Goal: Task Accomplishment & Management: Use online tool/utility

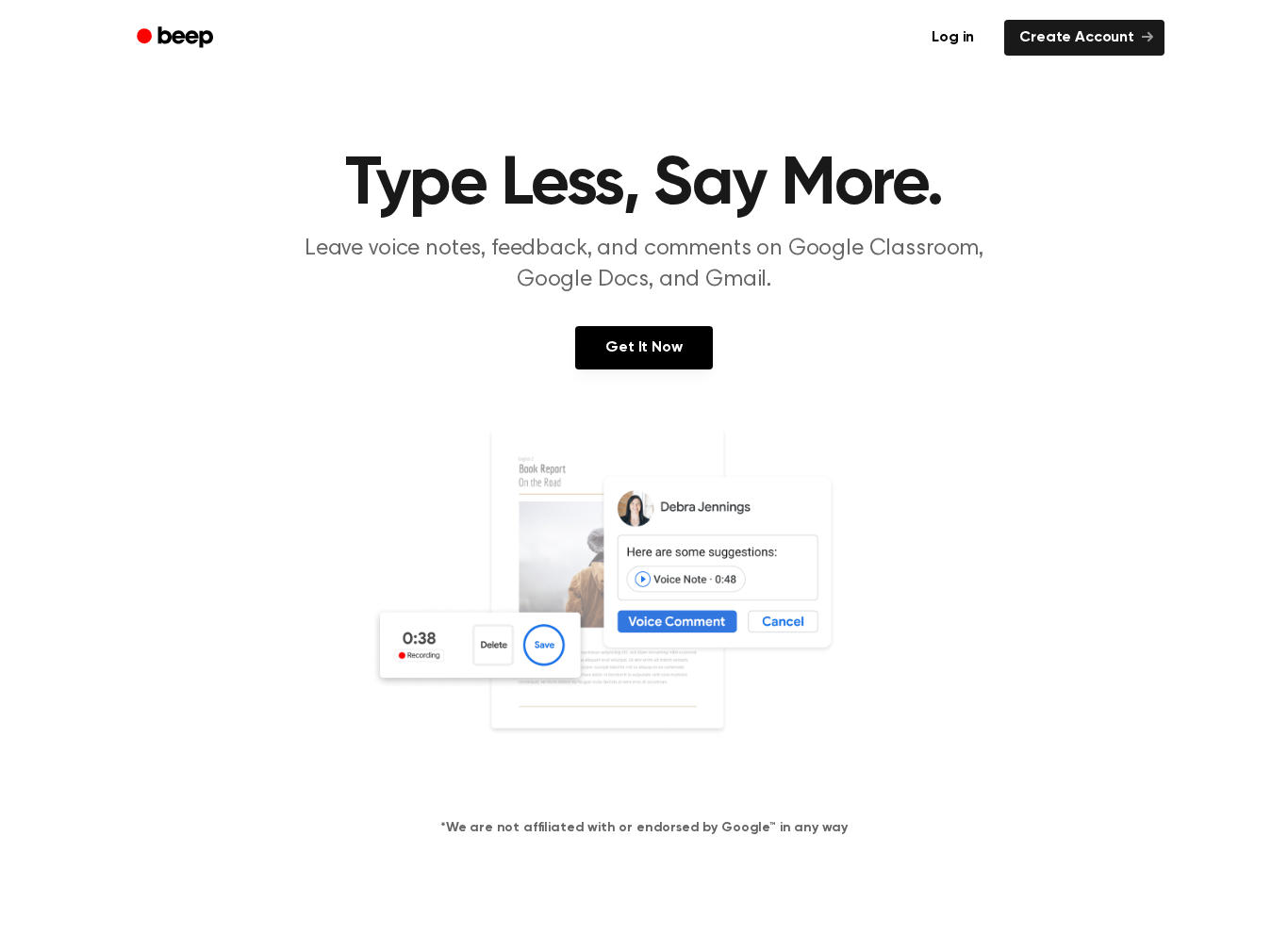
click at [964, 53] on link "Log in" at bounding box center [953, 37] width 80 height 43
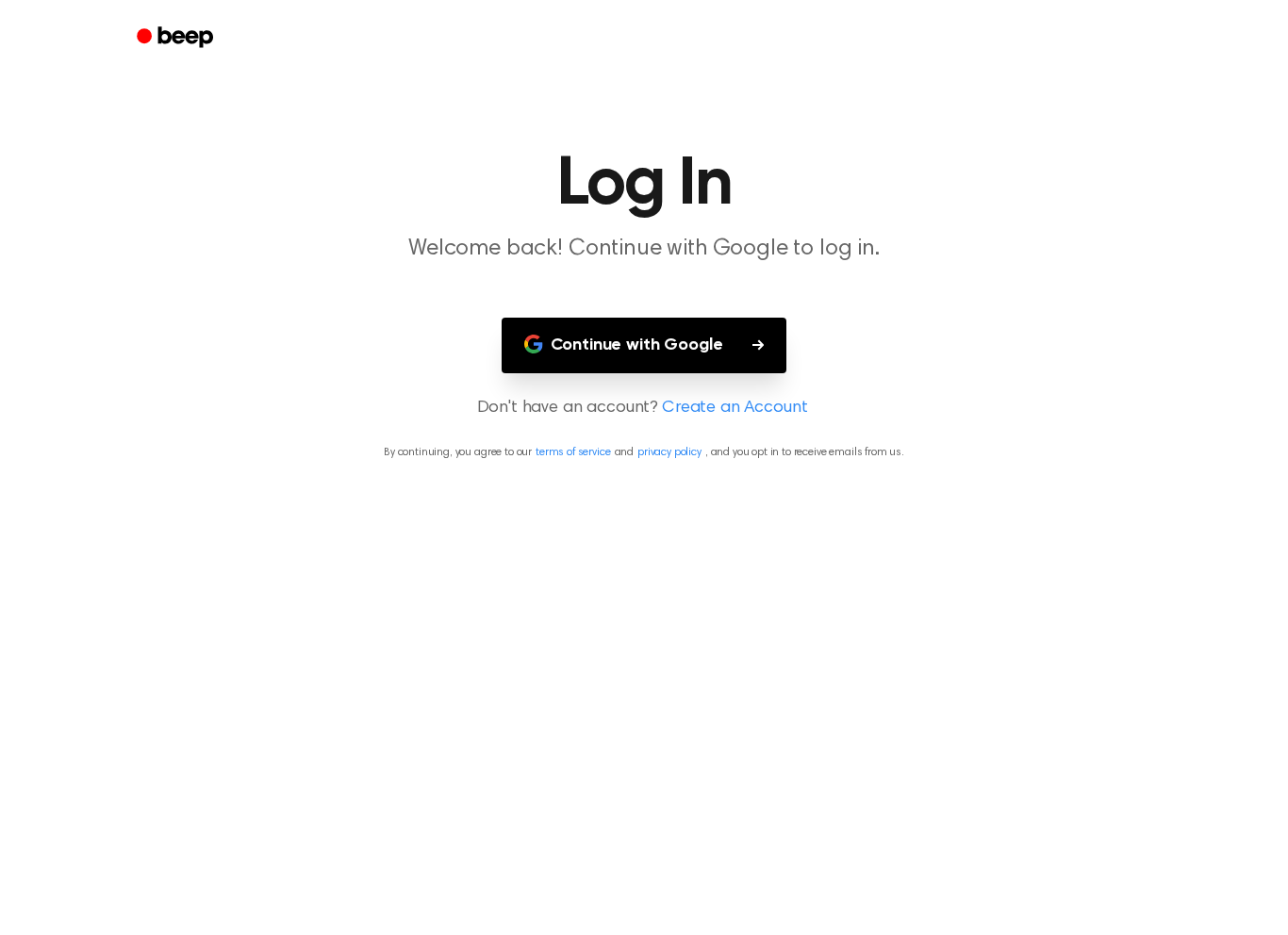
click at [728, 332] on button "Continue with Google" at bounding box center [644, 345] width 286 height 56
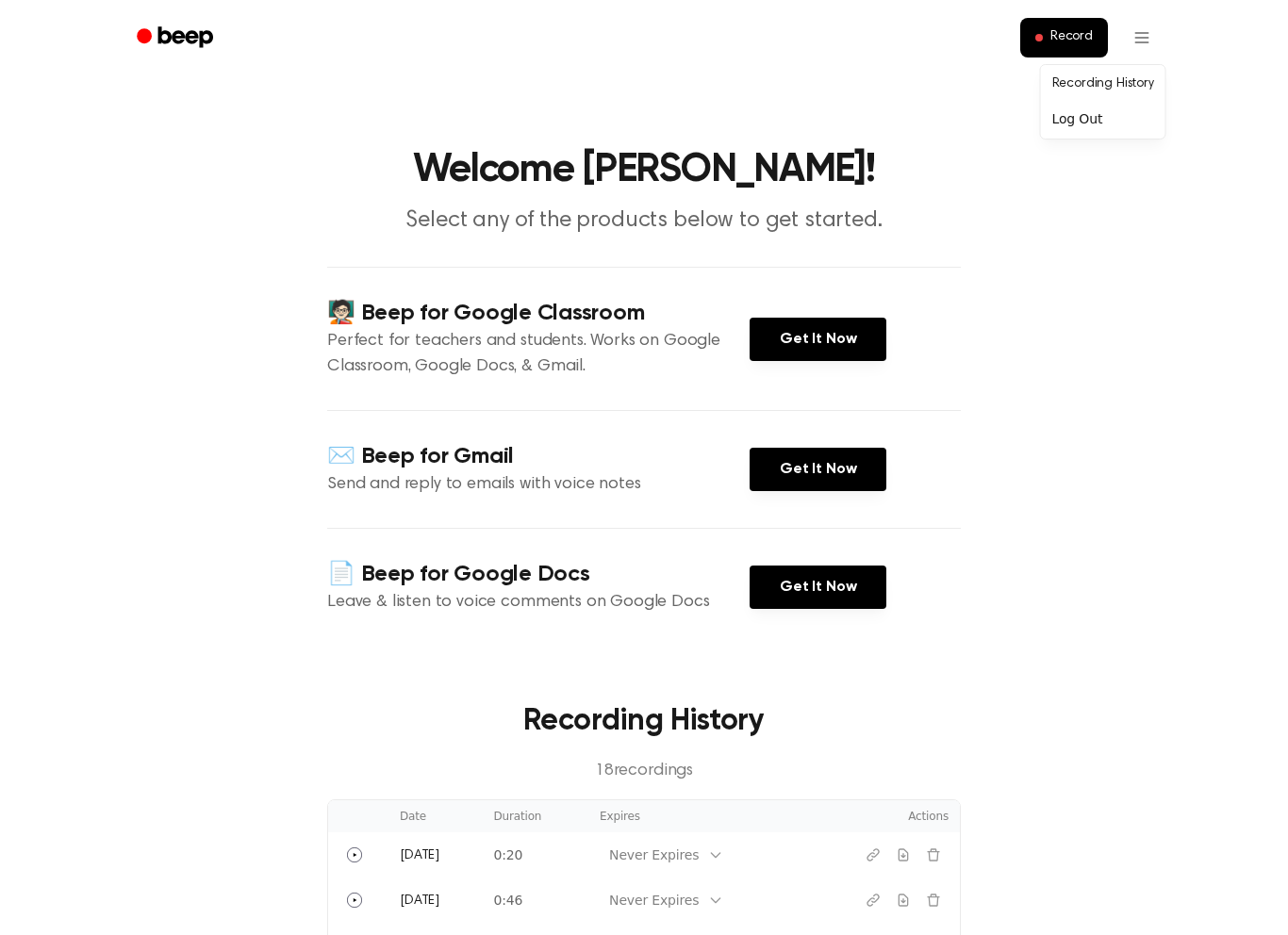
click at [1111, 131] on div "Log Out" at bounding box center [1103, 119] width 117 height 31
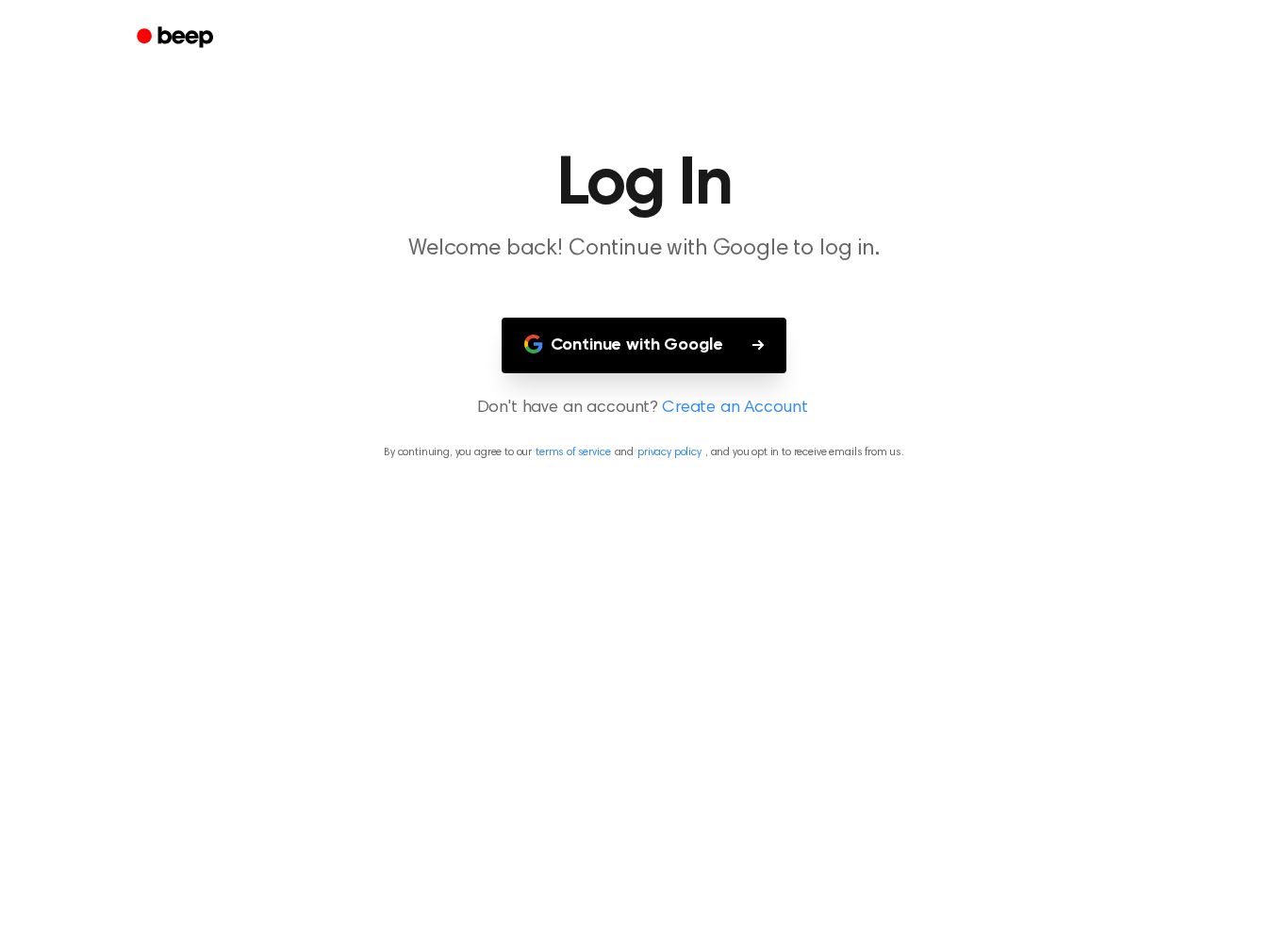
click at [739, 341] on button "Continue with Google" at bounding box center [644, 345] width 286 height 56
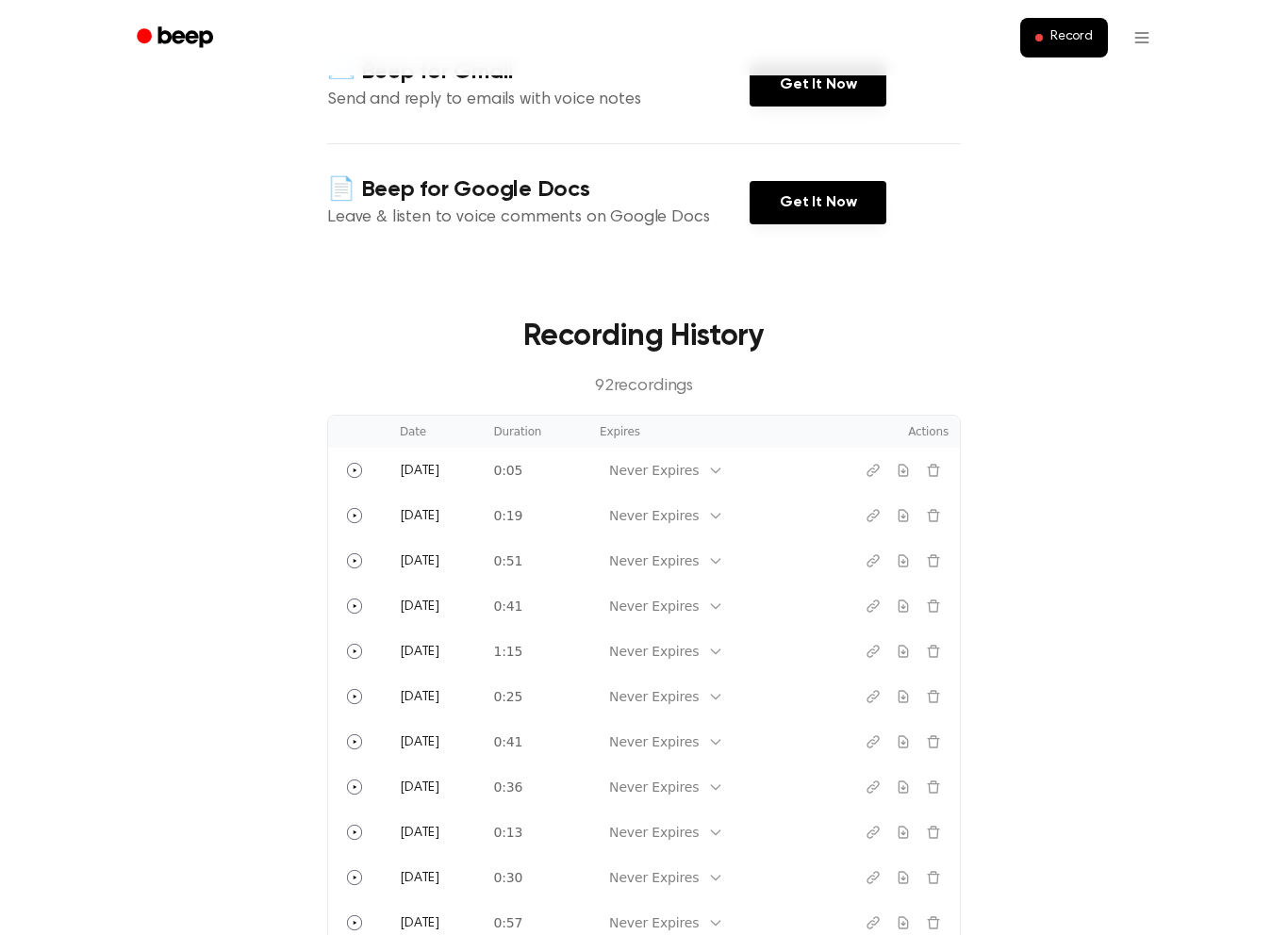
scroll to position [230, 0]
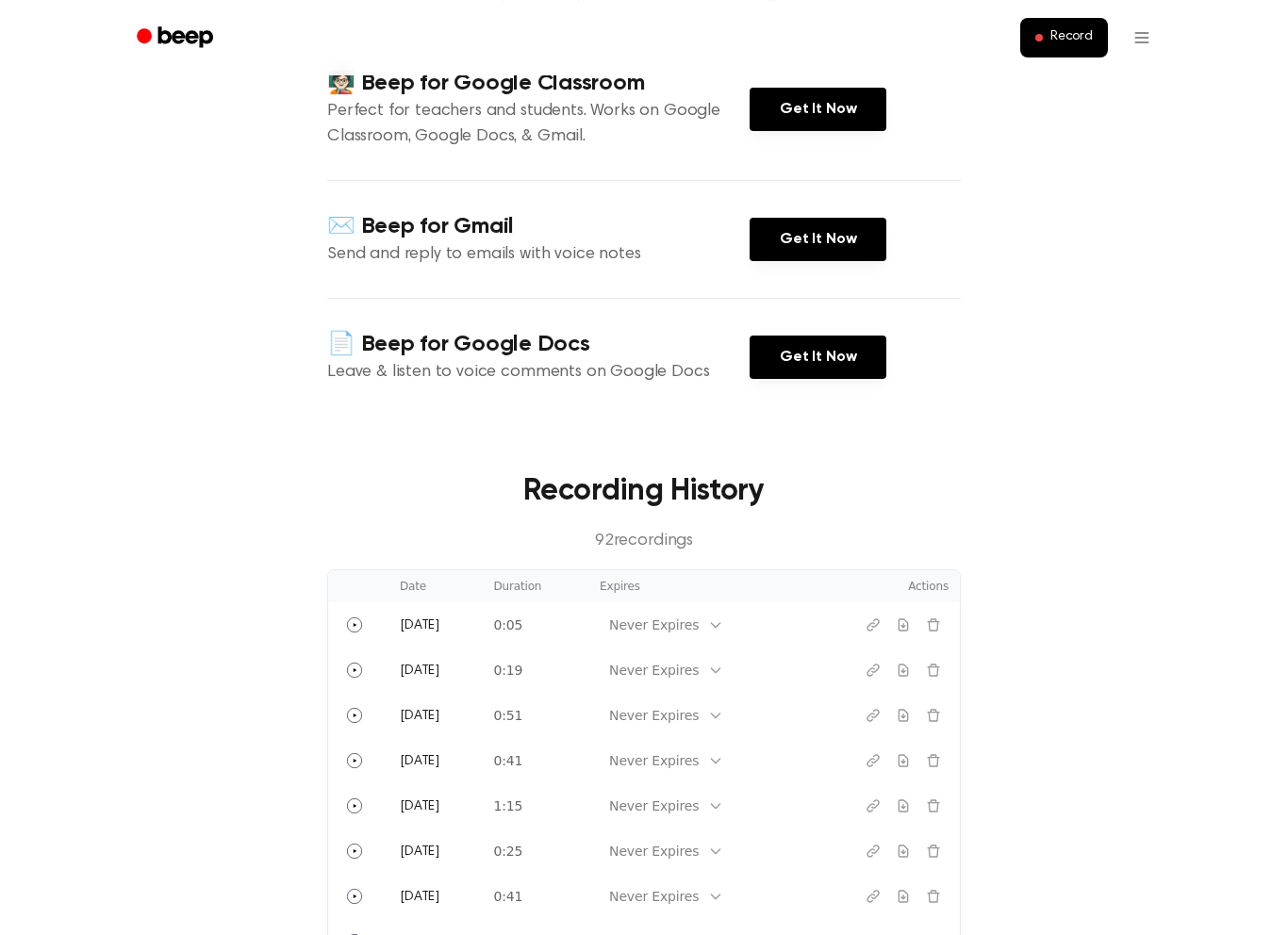
click at [1044, 25] on button "Record" at bounding box center [1065, 37] width 88 height 39
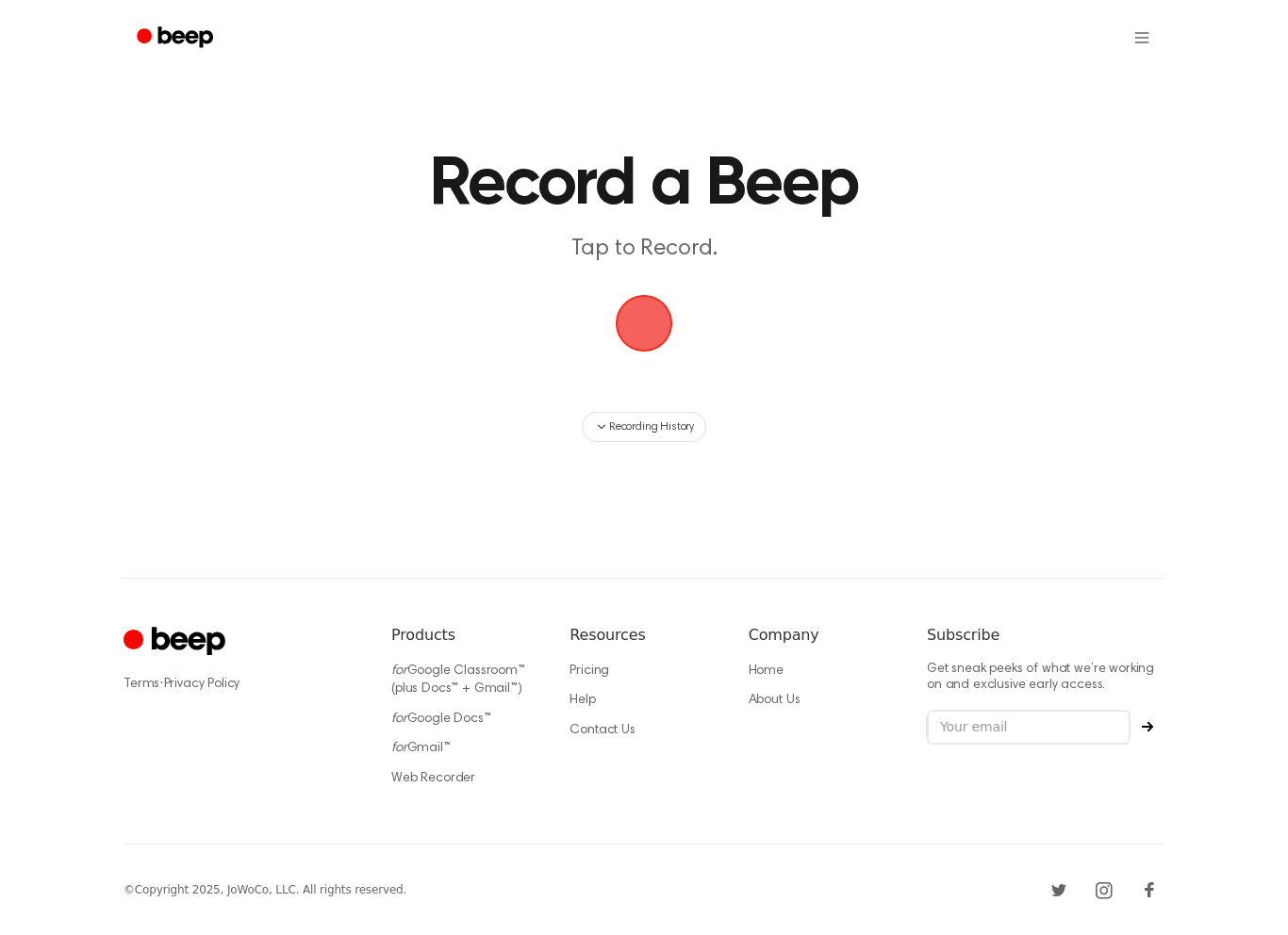
click at [661, 318] on span "button" at bounding box center [644, 323] width 53 height 53
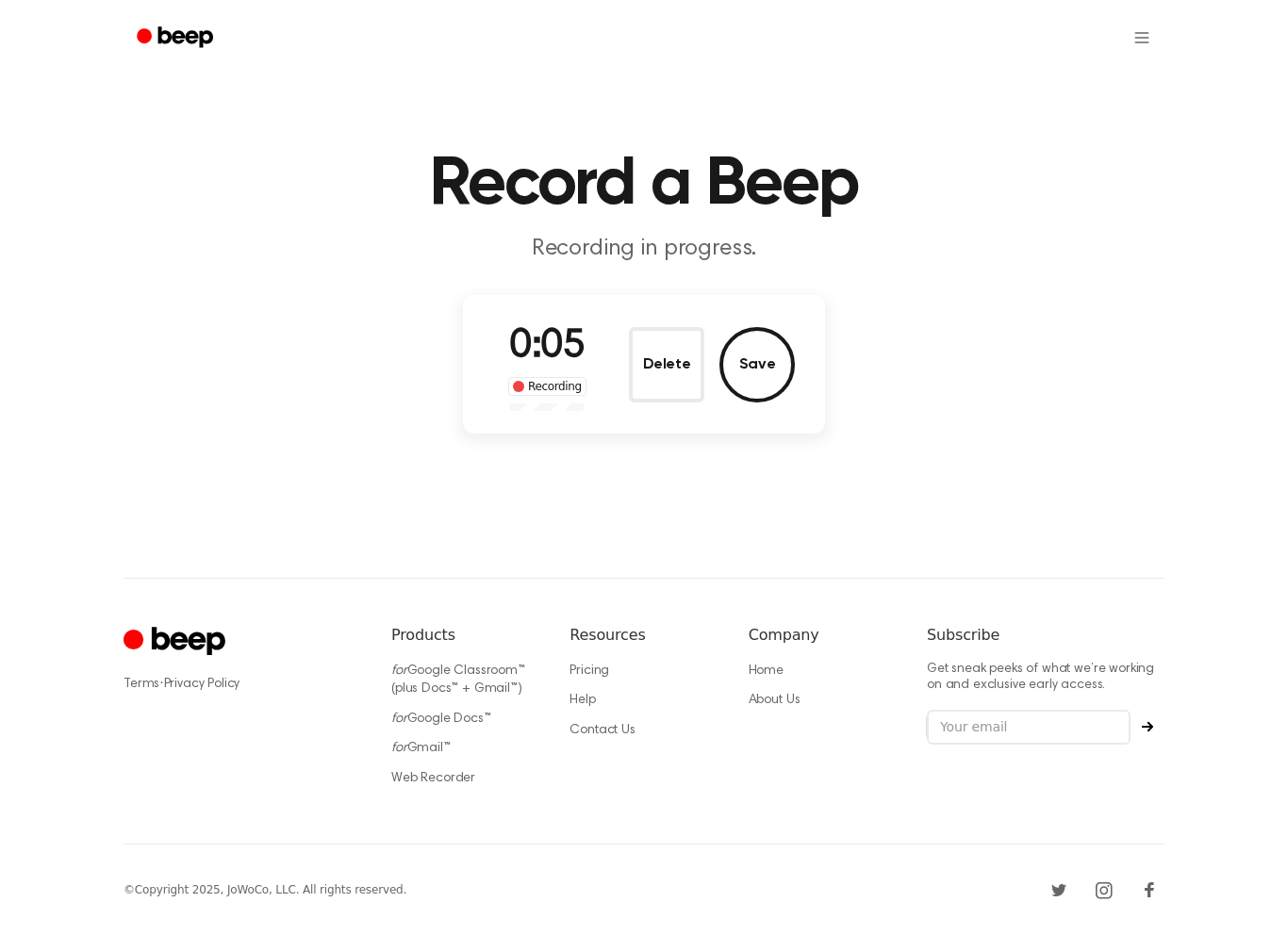
click at [759, 365] on button "Save" at bounding box center [756, 364] width 75 height 75
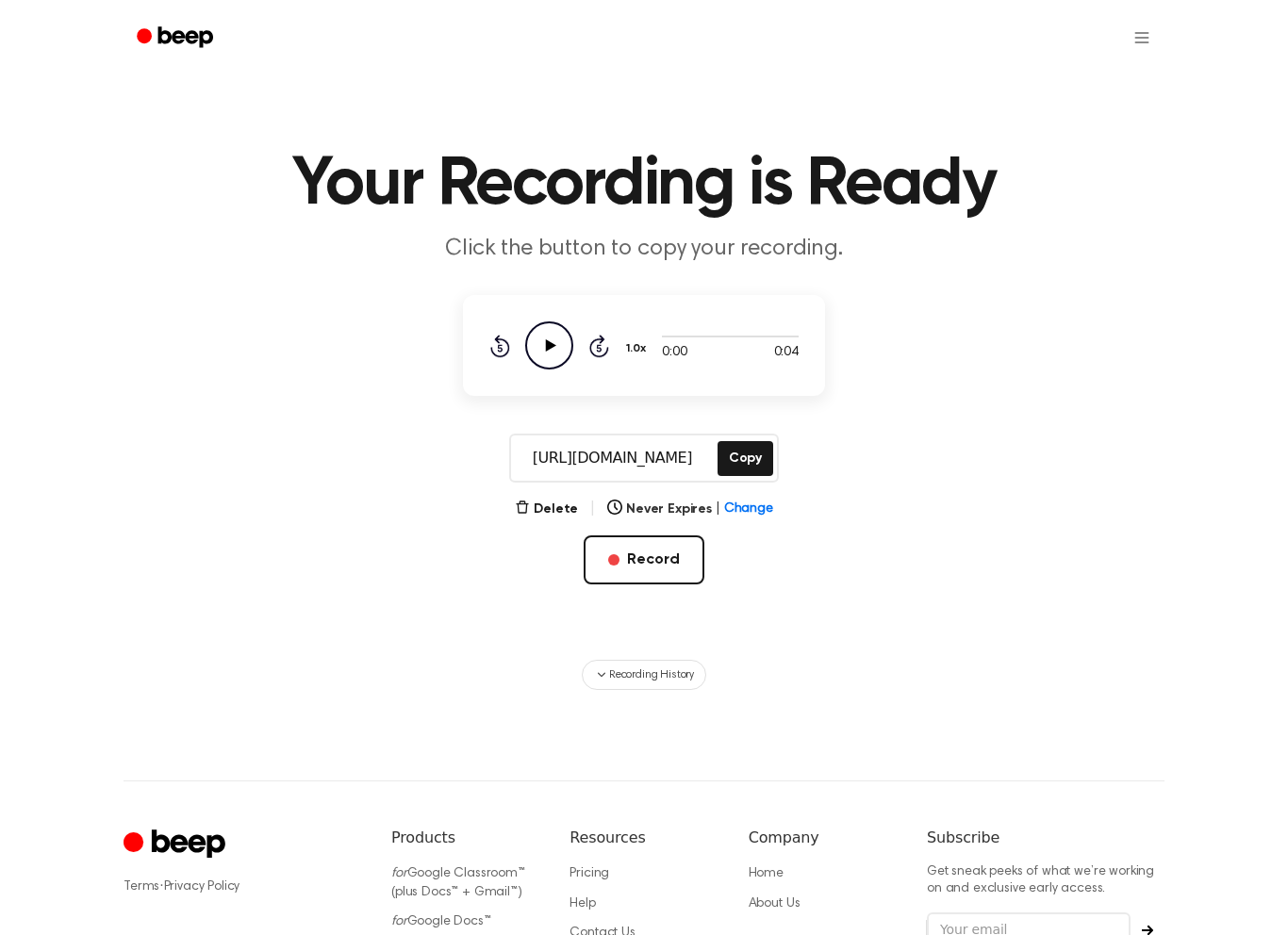
click at [543, 334] on icon "Play Audio" at bounding box center [549, 345] width 48 height 48
click at [651, 681] on span "Recording History" at bounding box center [651, 675] width 85 height 17
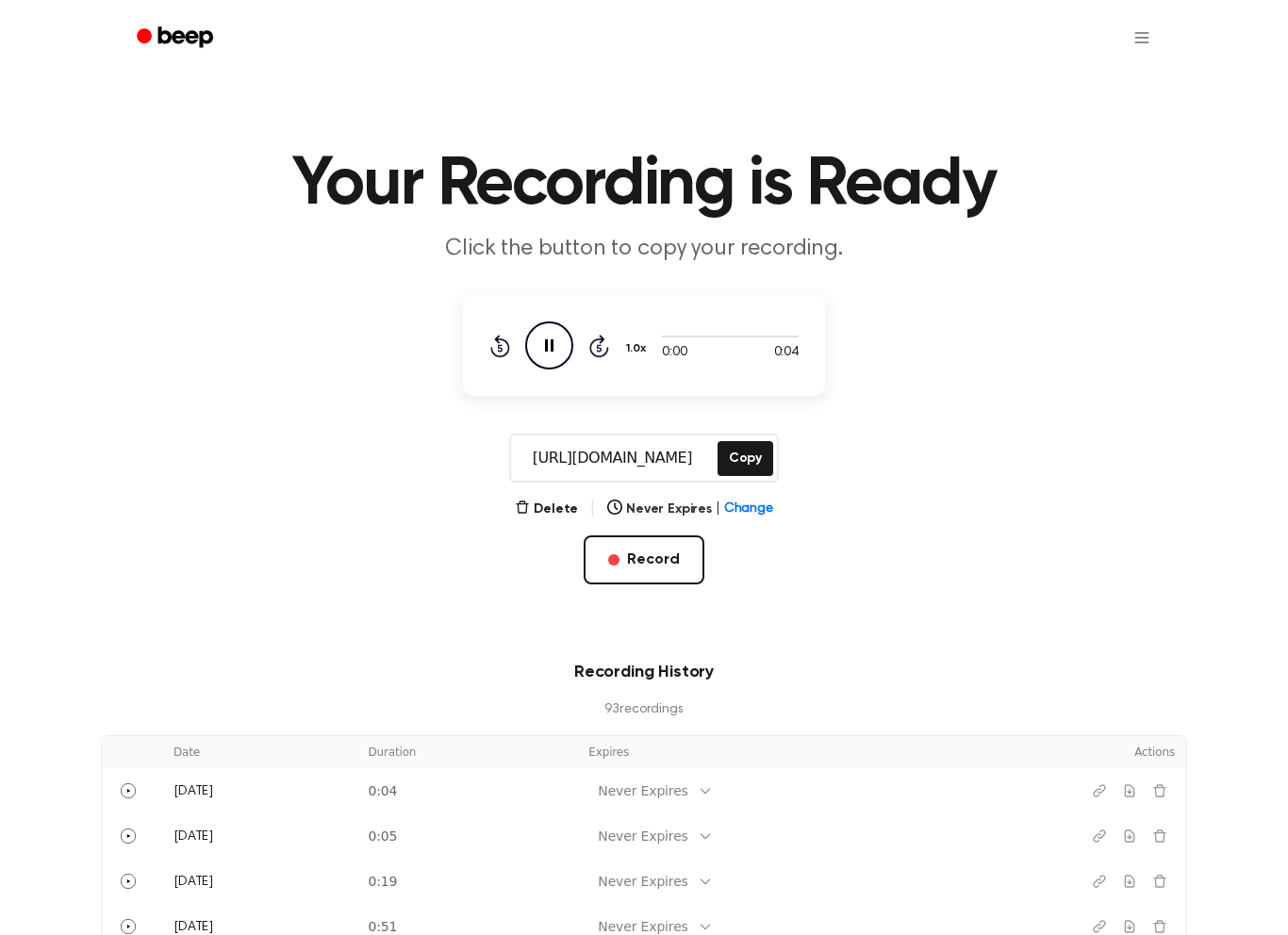
click at [127, 789] on icon "Play" at bounding box center [127, 790] width 15 height 15
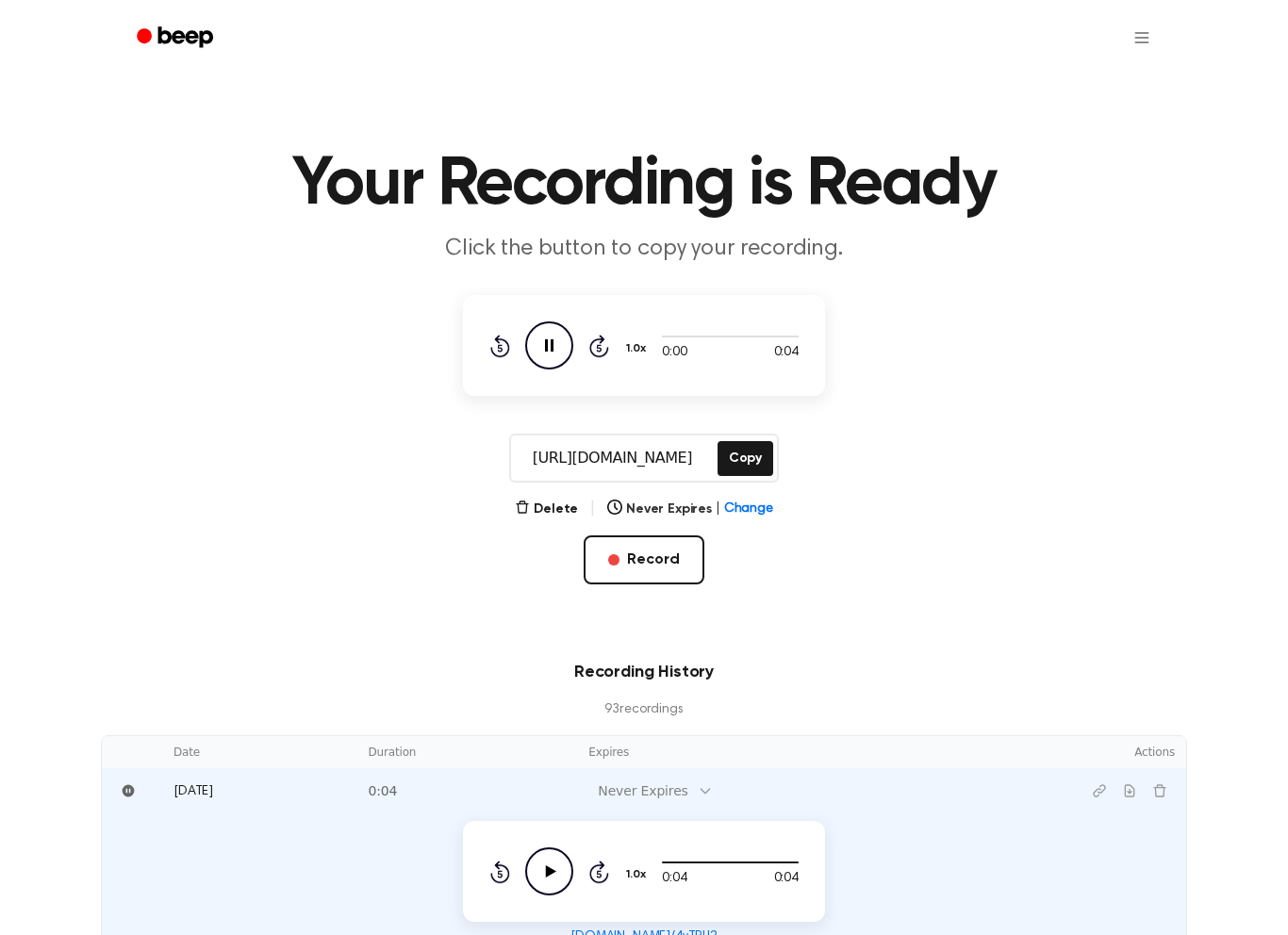
click at [1226, 100] on main "Your Recording is Ready Click the button to copy your recording. 0:00 0:04 1.0x…" at bounding box center [644, 601] width 1288 height 1203
click at [1146, 240] on html "Your Recording is Ready Click the button to copy your recording. 0:00 0:04 1.0x…" at bounding box center [644, 825] width 1288 height 1652
click at [626, 552] on button "Record" at bounding box center [644, 560] width 119 height 49
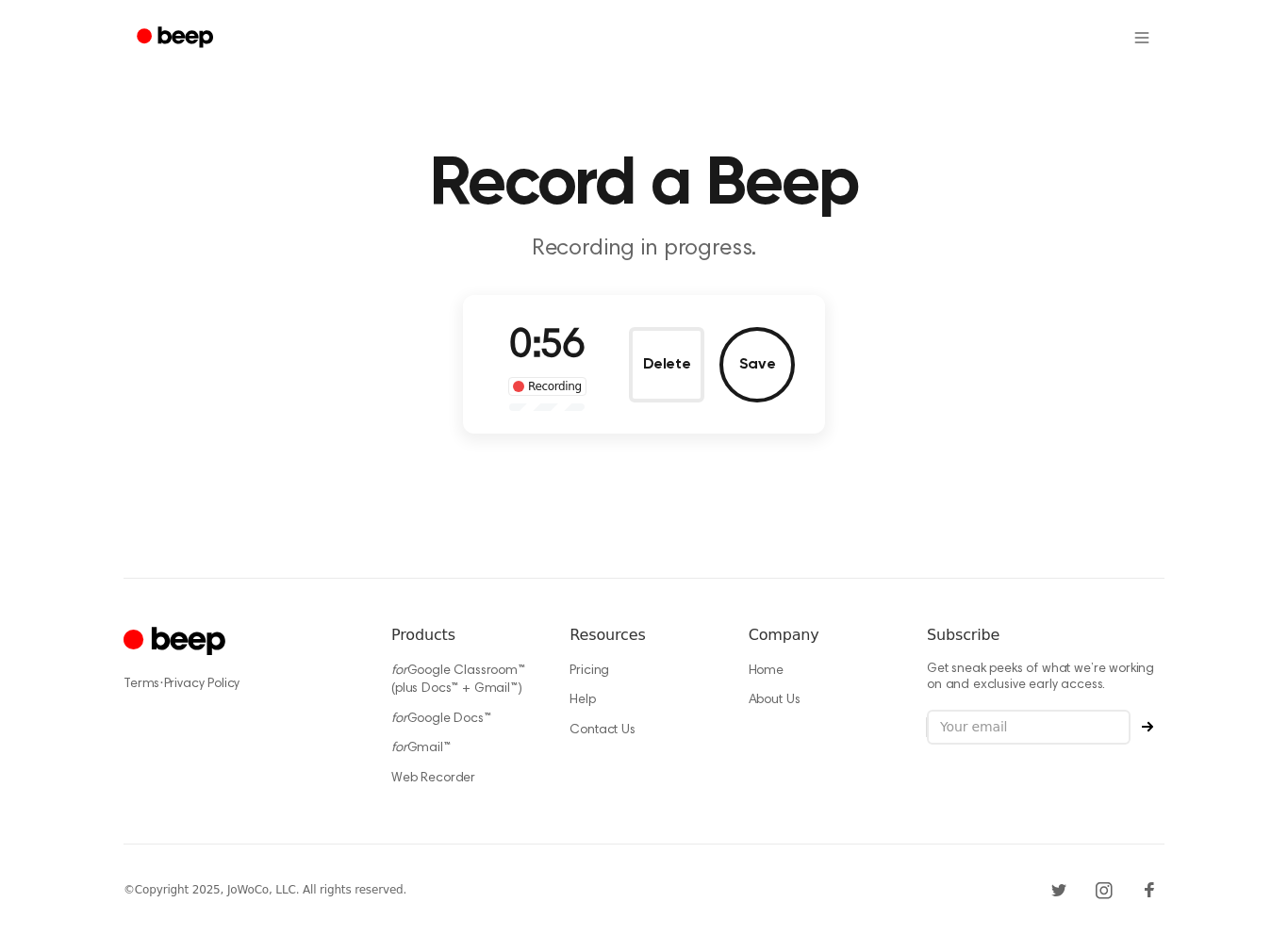
click at [759, 367] on button "Save" at bounding box center [756, 364] width 75 height 75
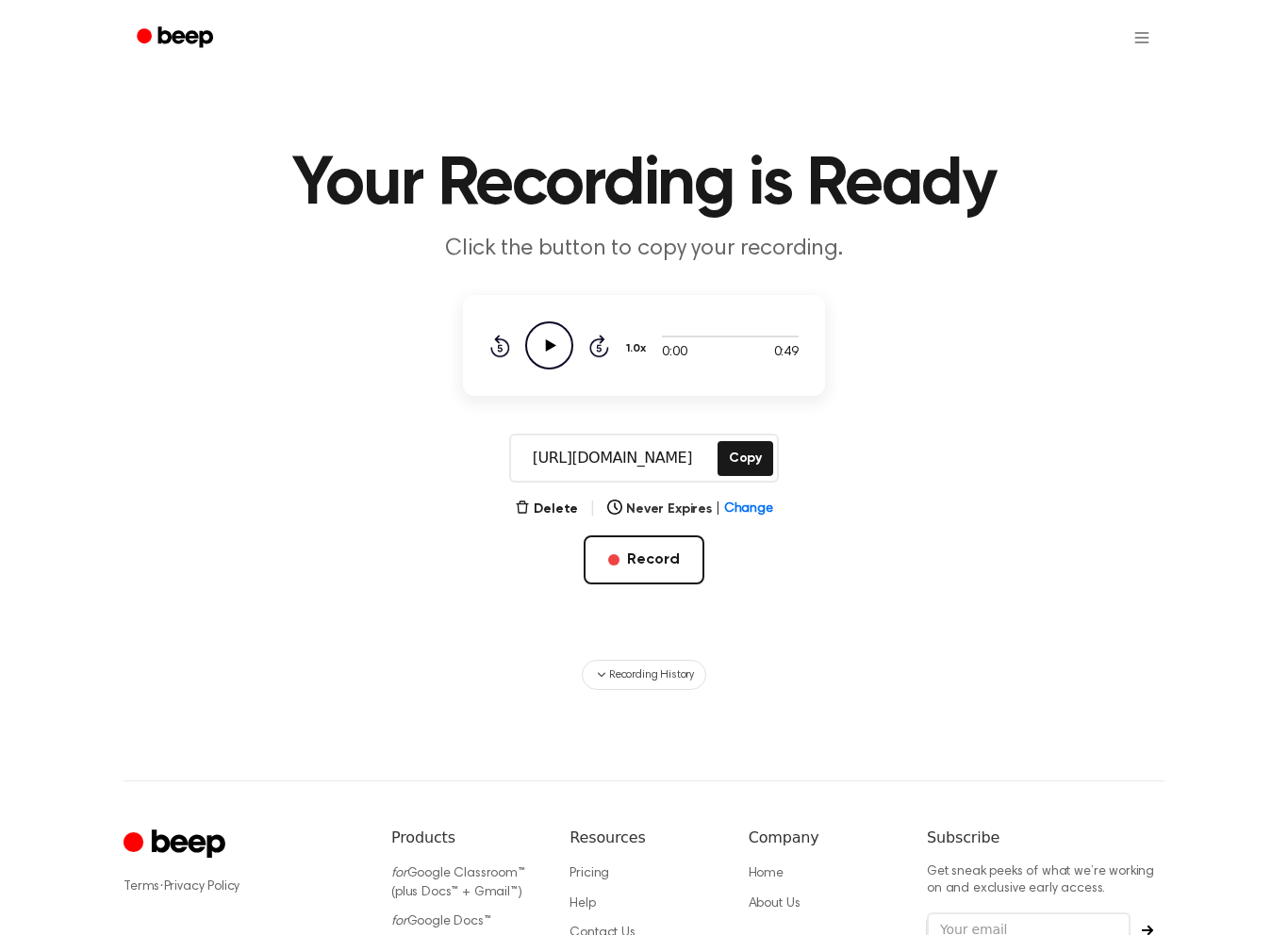
click at [619, 564] on span "button" at bounding box center [614, 560] width 12 height 12
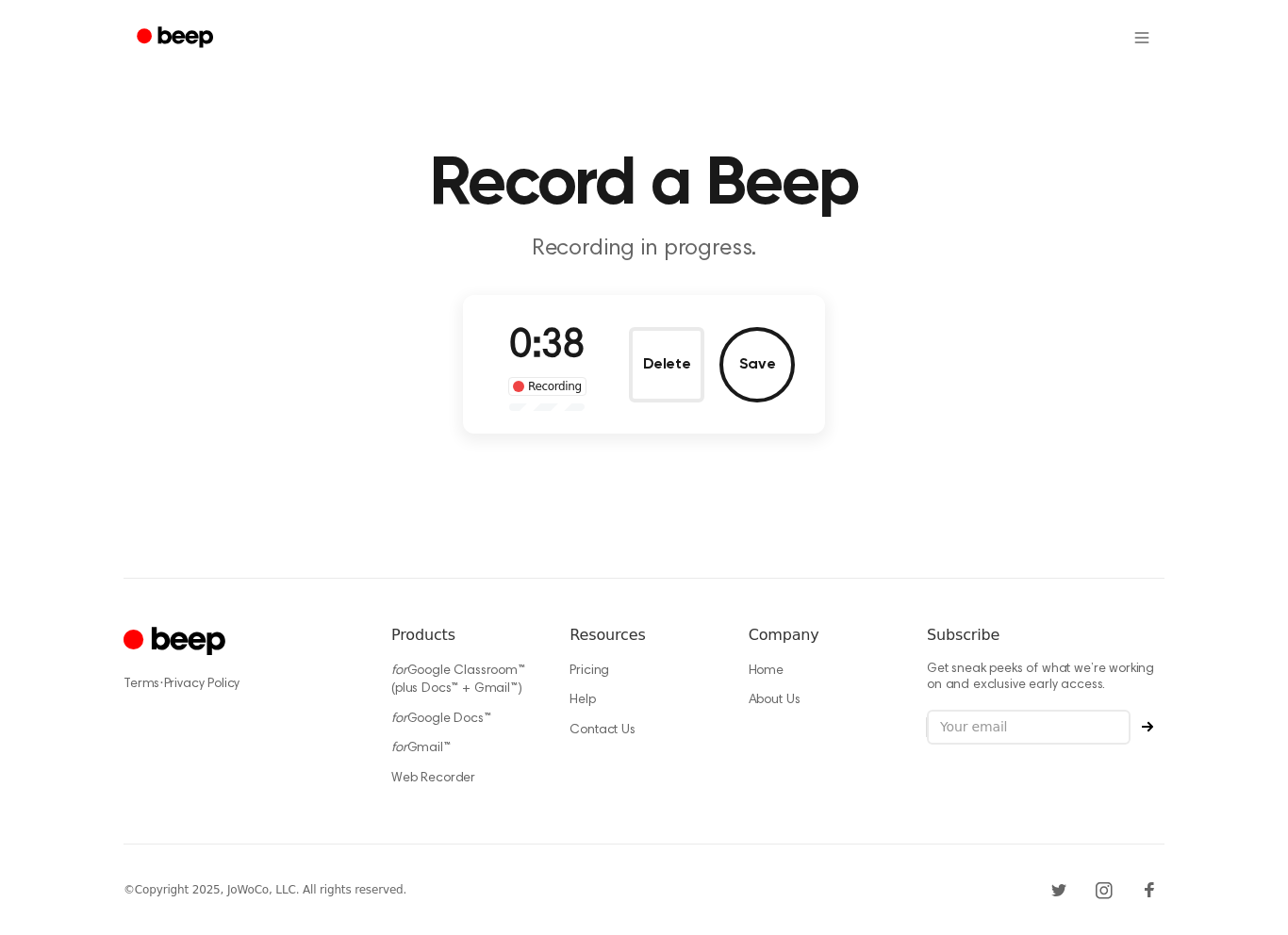
click at [762, 347] on button "Save" at bounding box center [756, 364] width 75 height 75
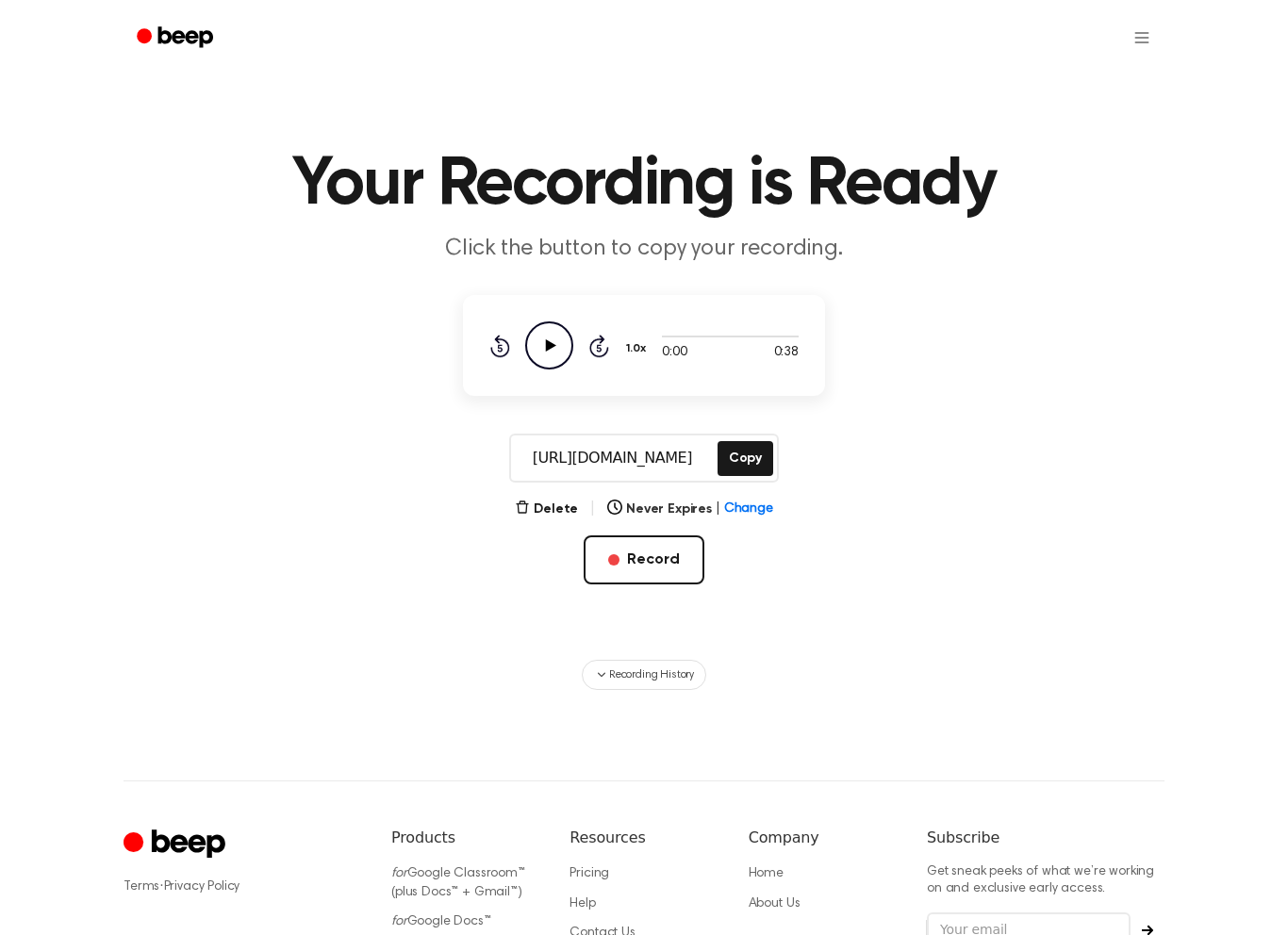
click at [614, 557] on span "button" at bounding box center [614, 560] width 12 height 12
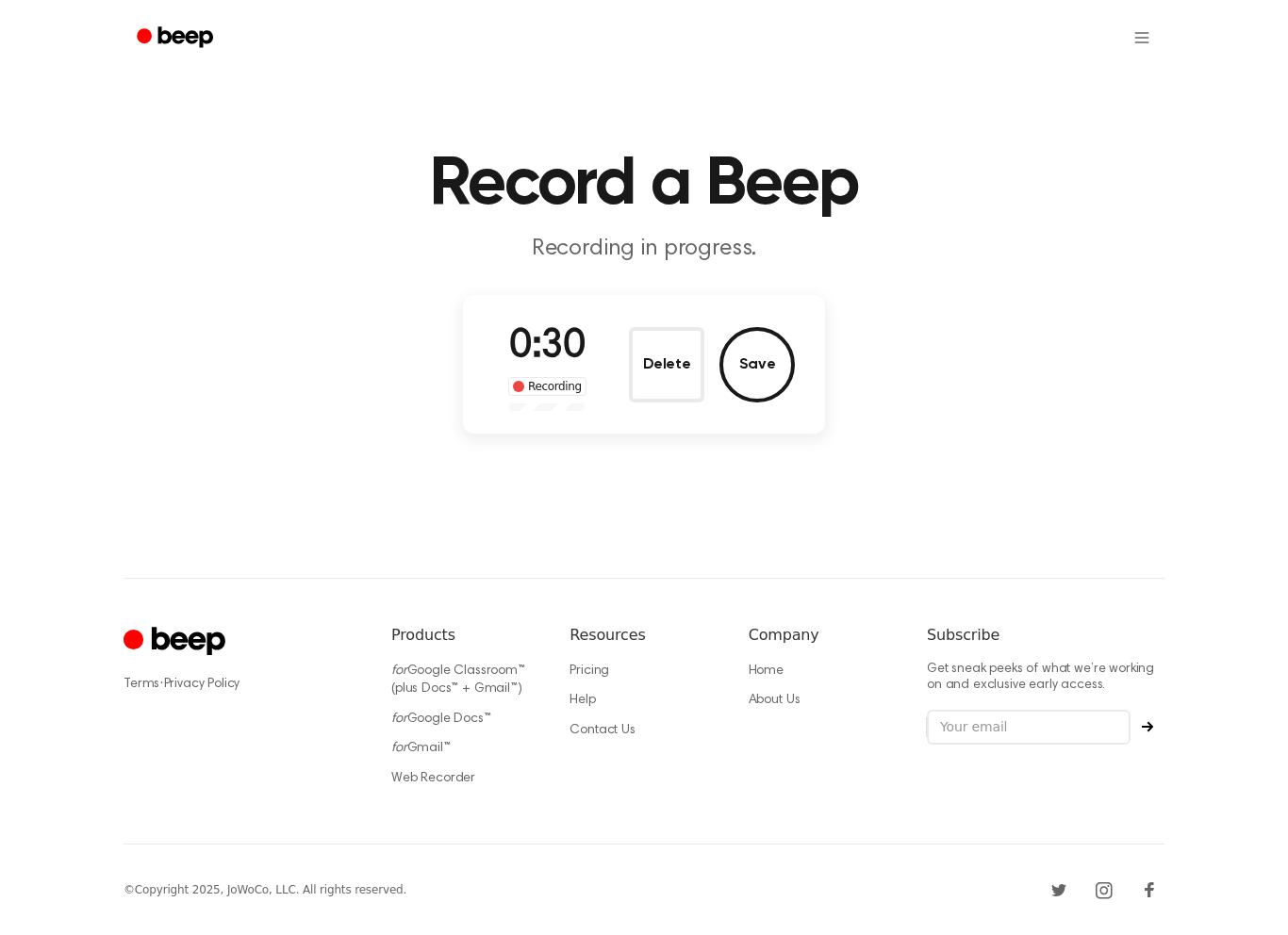
click at [670, 351] on button "Delete" at bounding box center [666, 364] width 75 height 75
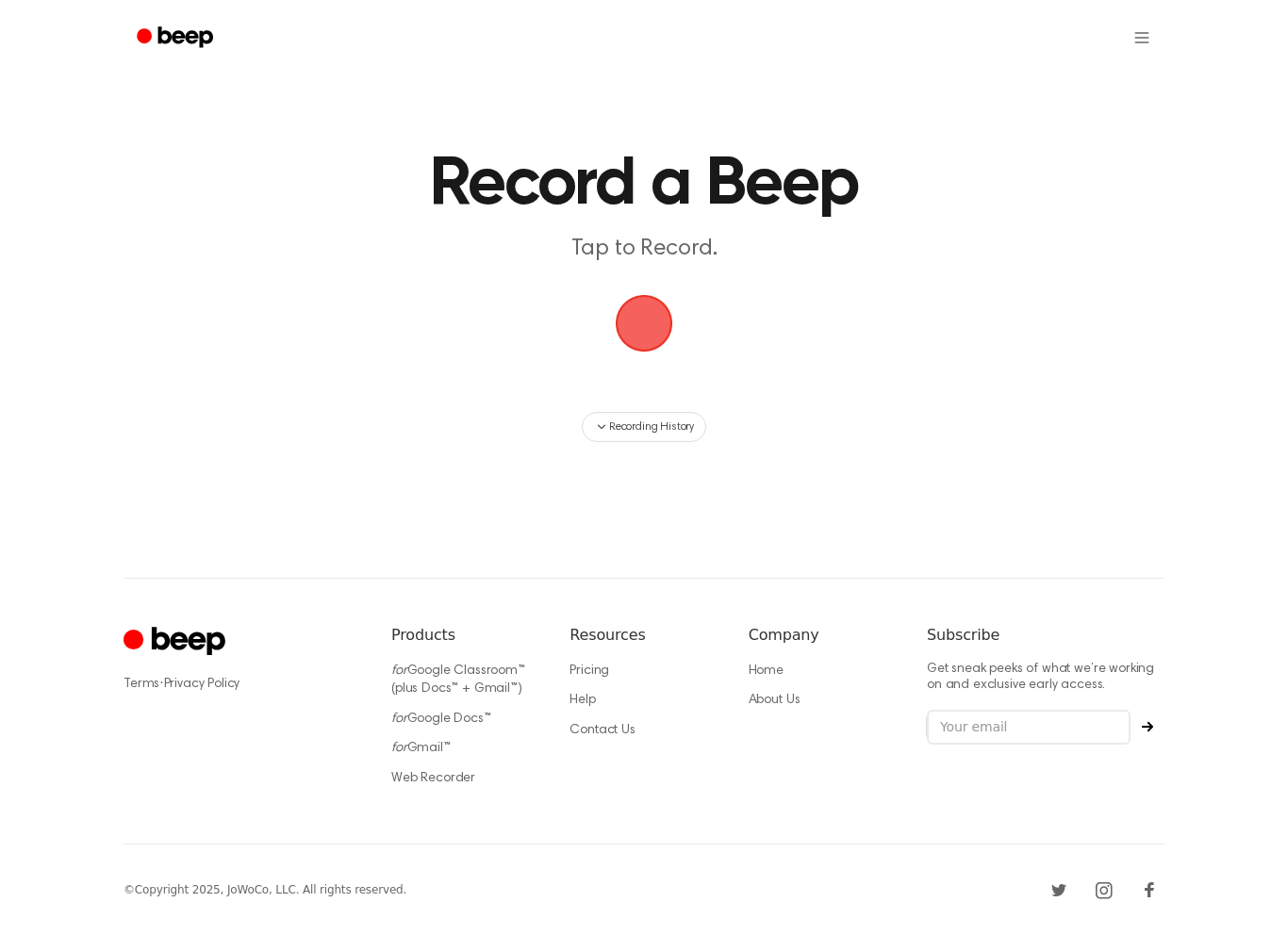
click at [627, 341] on span "button" at bounding box center [644, 323] width 53 height 53
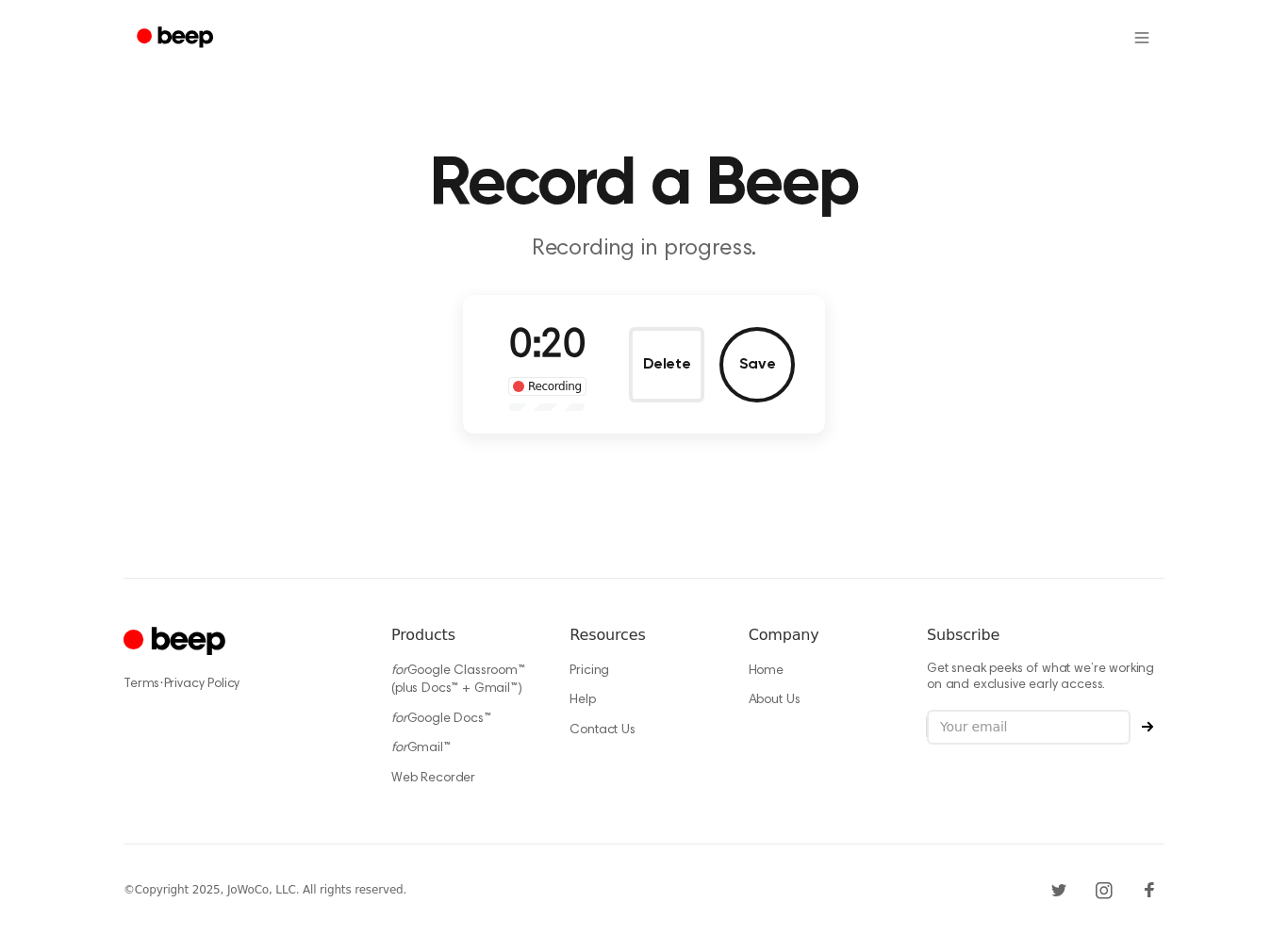
click at [765, 349] on button "Save" at bounding box center [756, 364] width 75 height 75
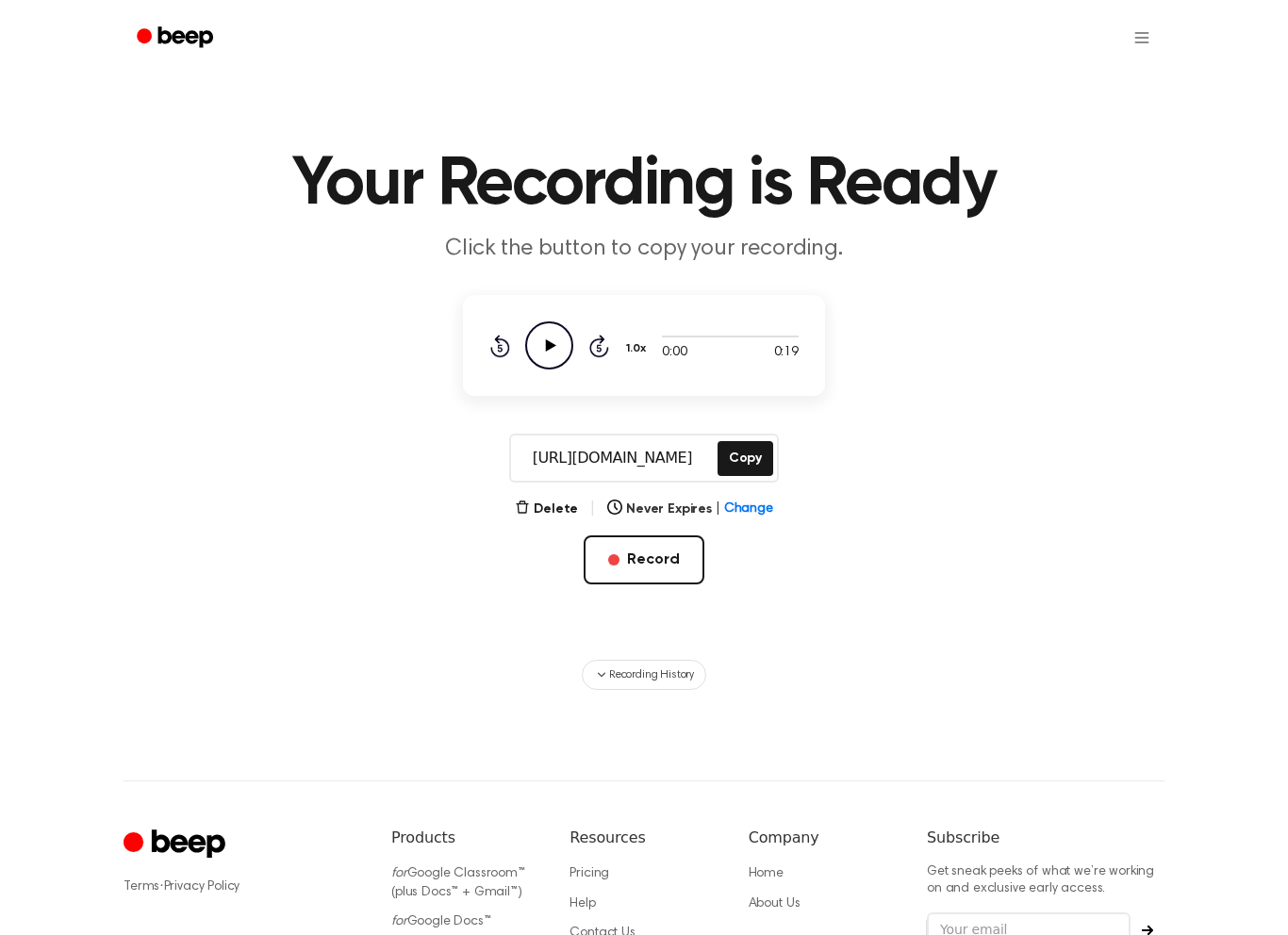
click at [643, 569] on button "Record" at bounding box center [644, 560] width 119 height 49
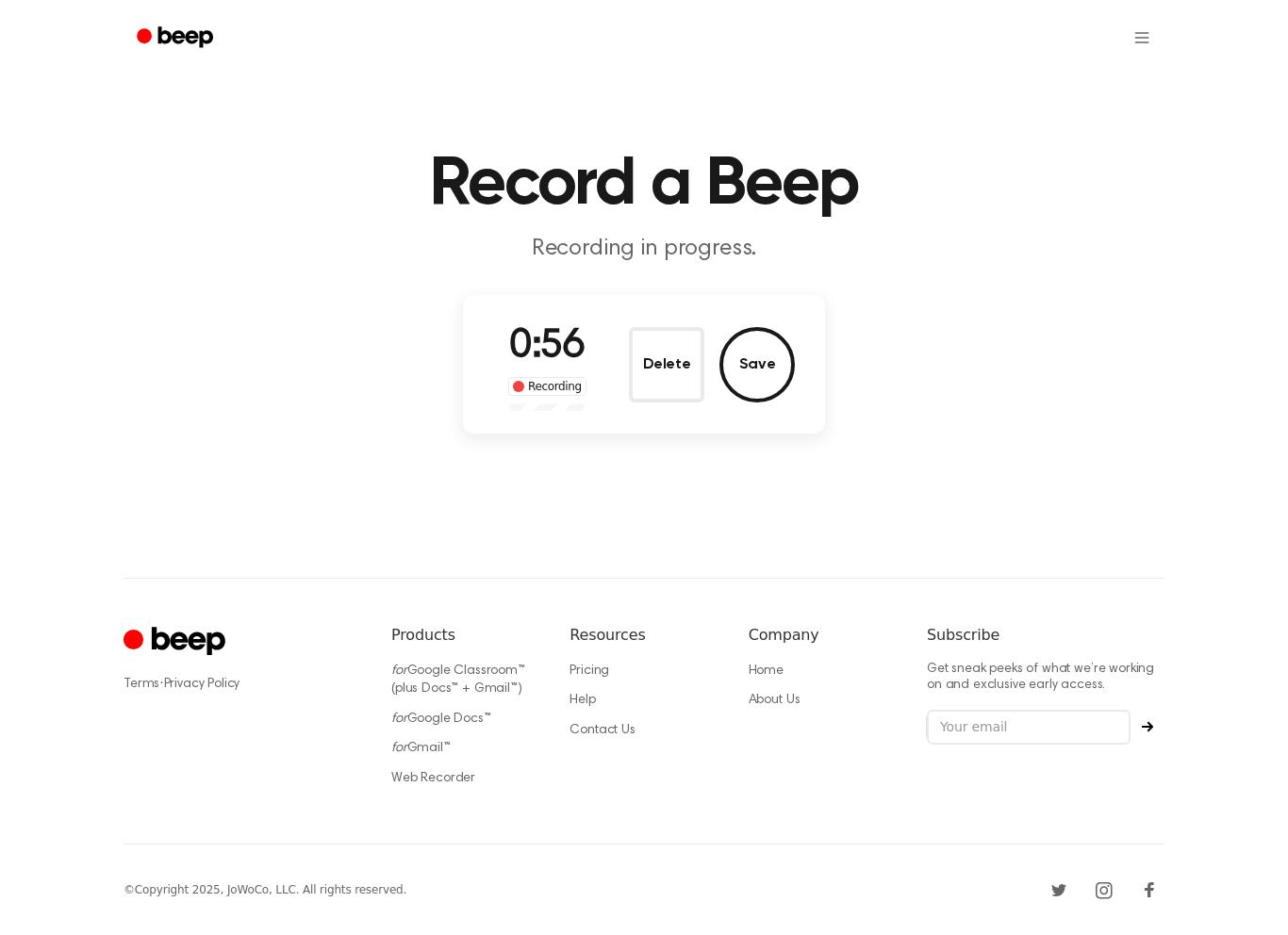
click at [759, 375] on button "Save" at bounding box center [756, 364] width 75 height 75
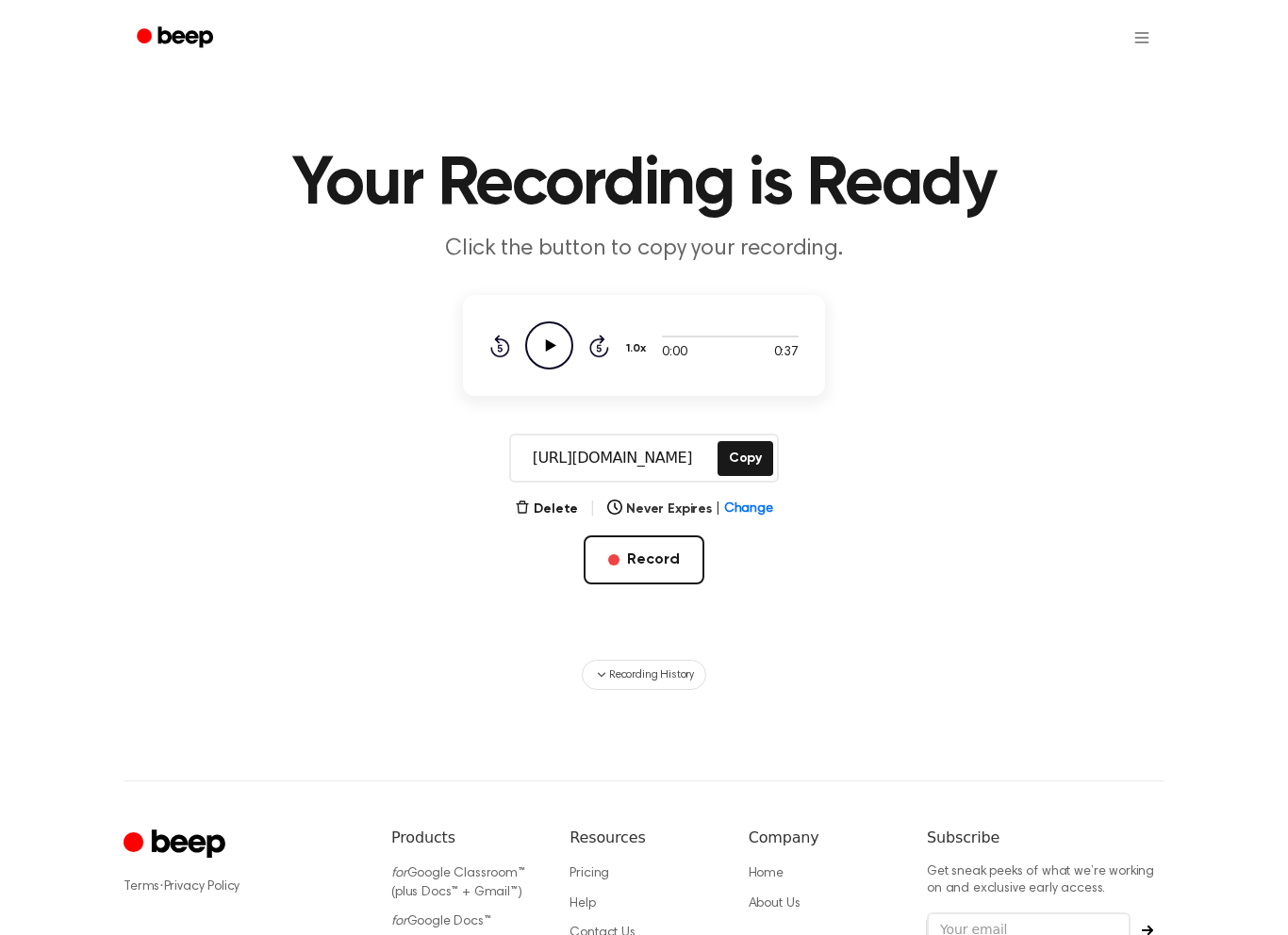
click at [677, 550] on button "Record" at bounding box center [644, 560] width 119 height 49
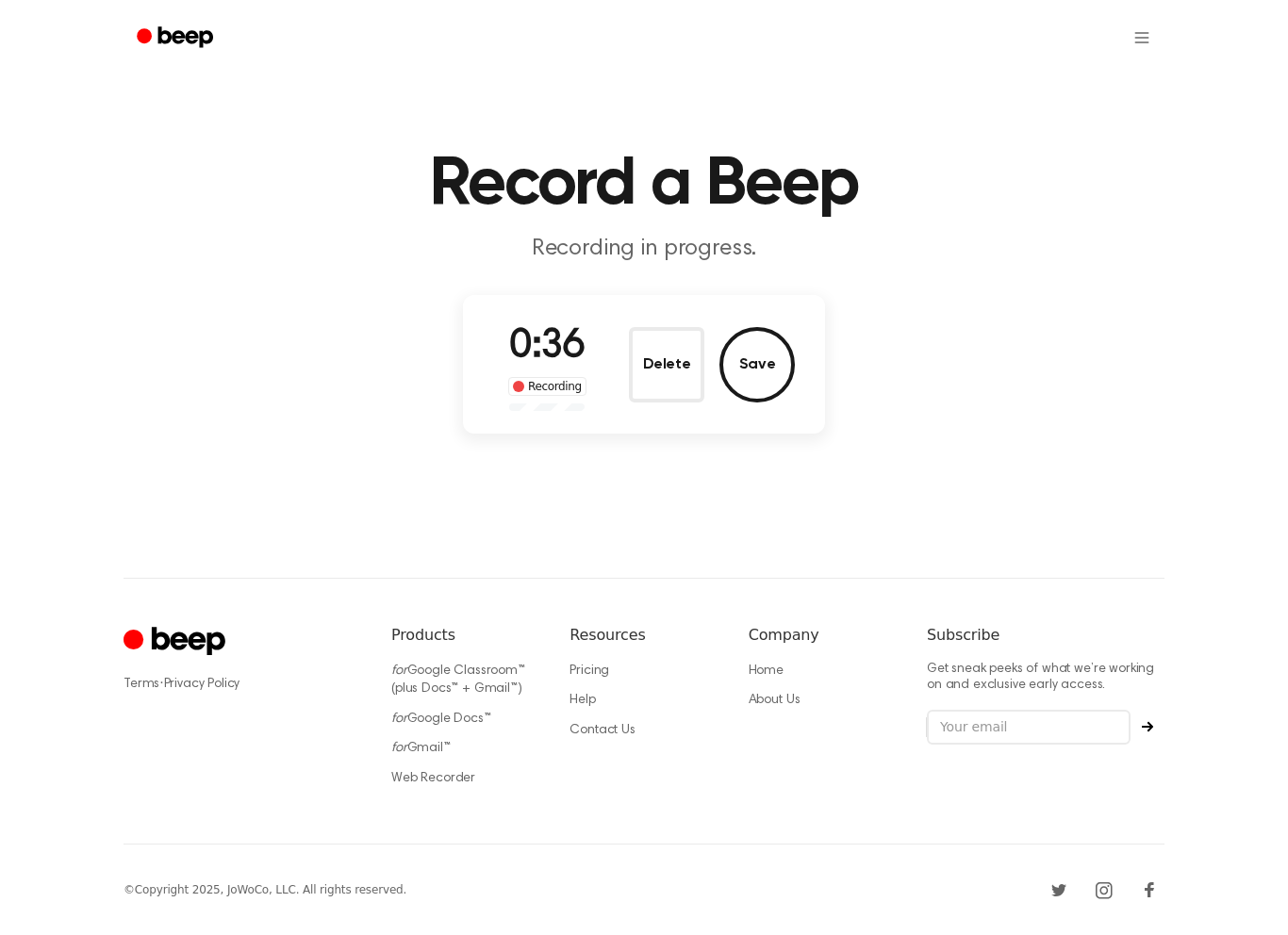
click at [771, 380] on button "Save" at bounding box center [756, 364] width 75 height 75
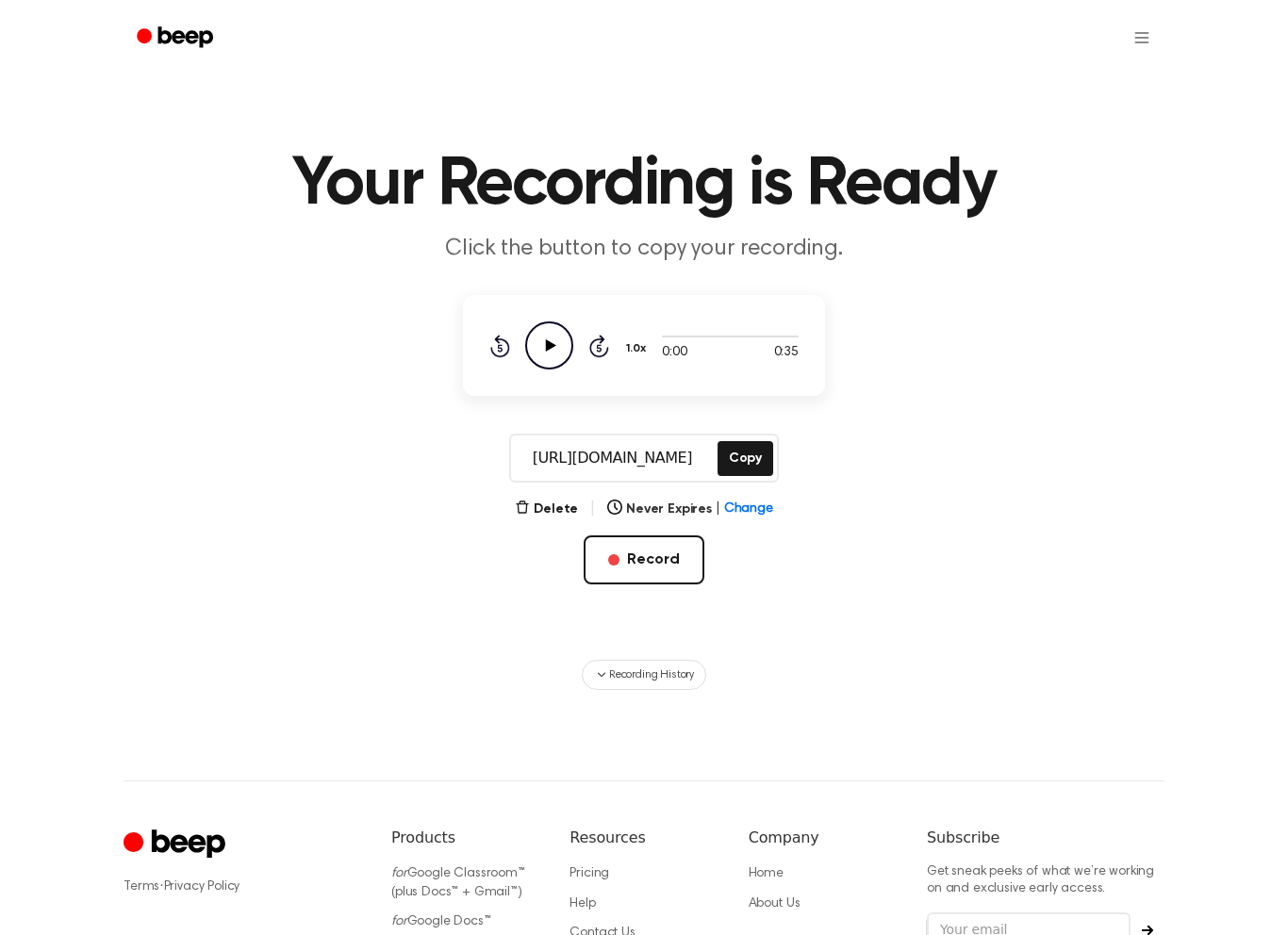
click at [652, 561] on button "Record" at bounding box center [644, 560] width 119 height 49
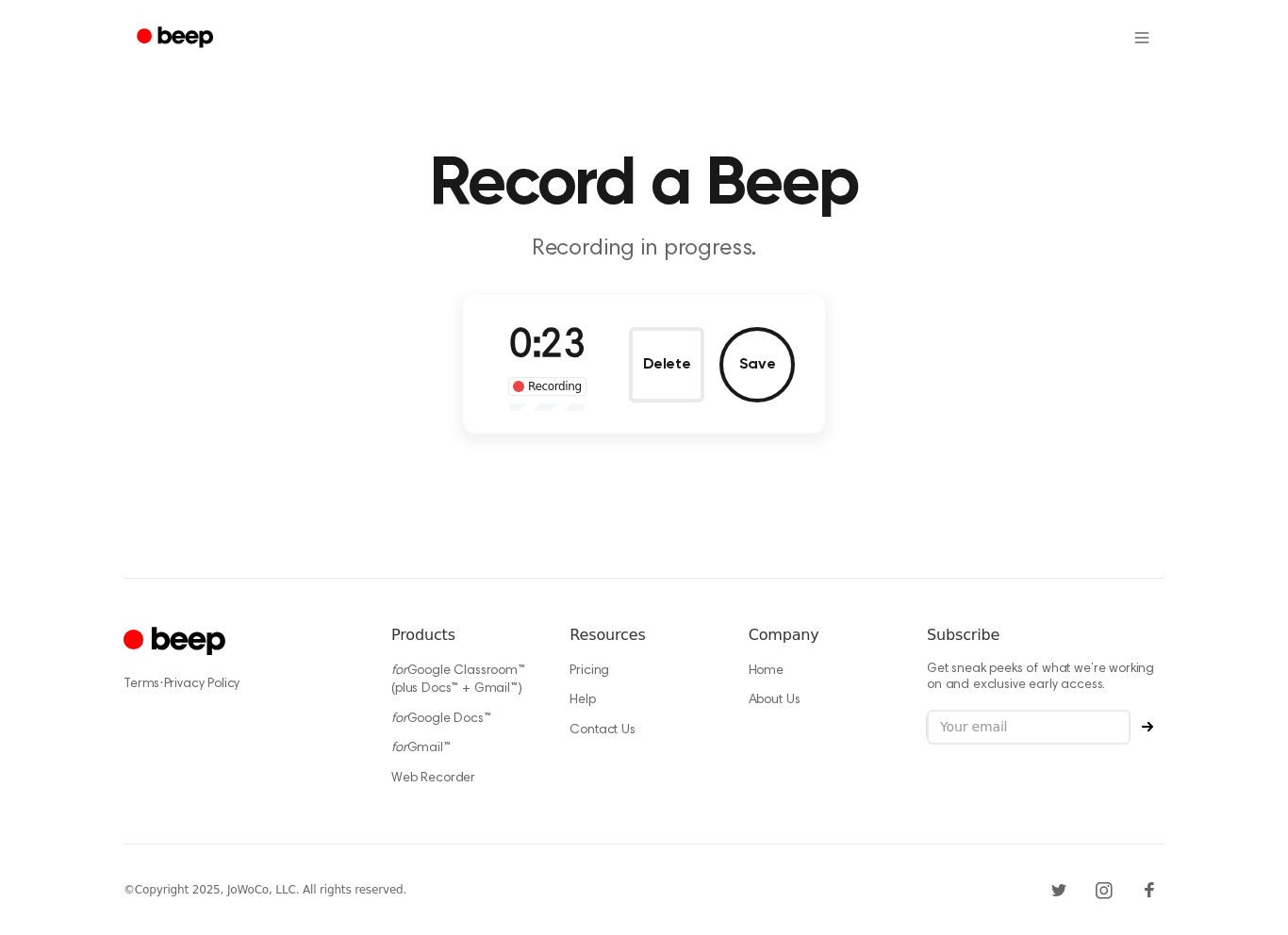
click at [667, 360] on button "Delete" at bounding box center [666, 364] width 75 height 75
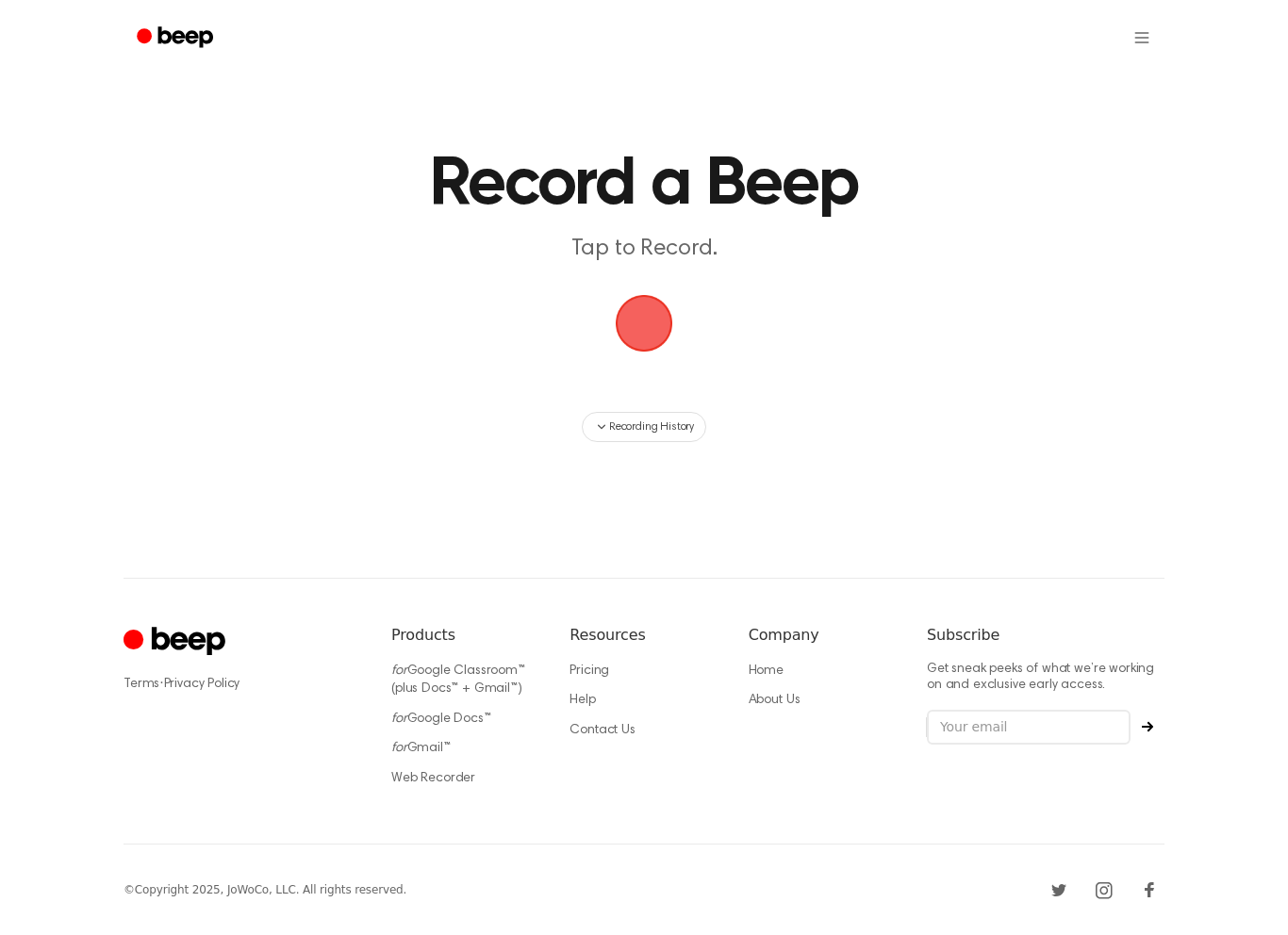
click at [641, 316] on span "button" at bounding box center [644, 323] width 53 height 53
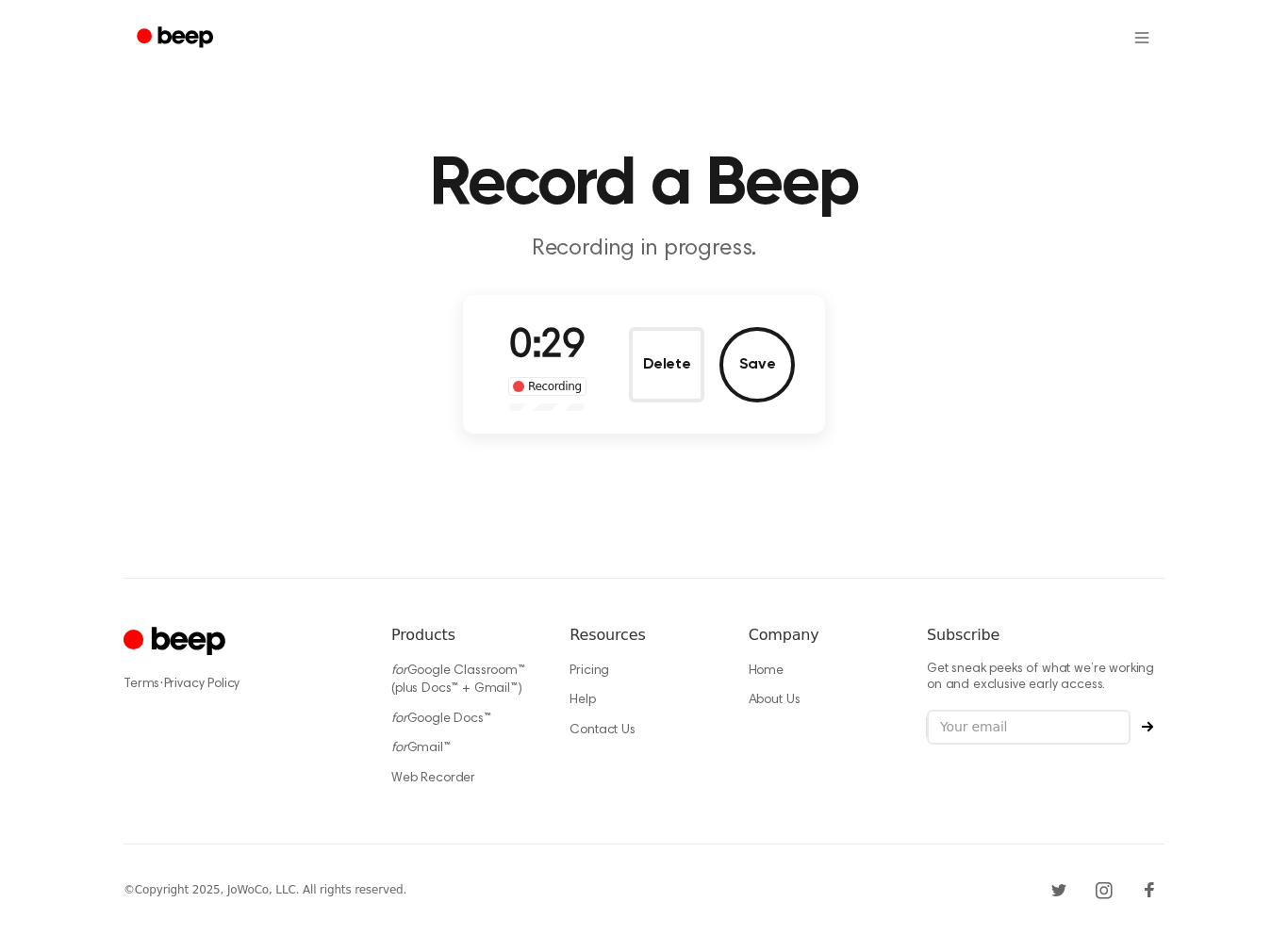
click at [753, 376] on button "Save" at bounding box center [756, 364] width 75 height 75
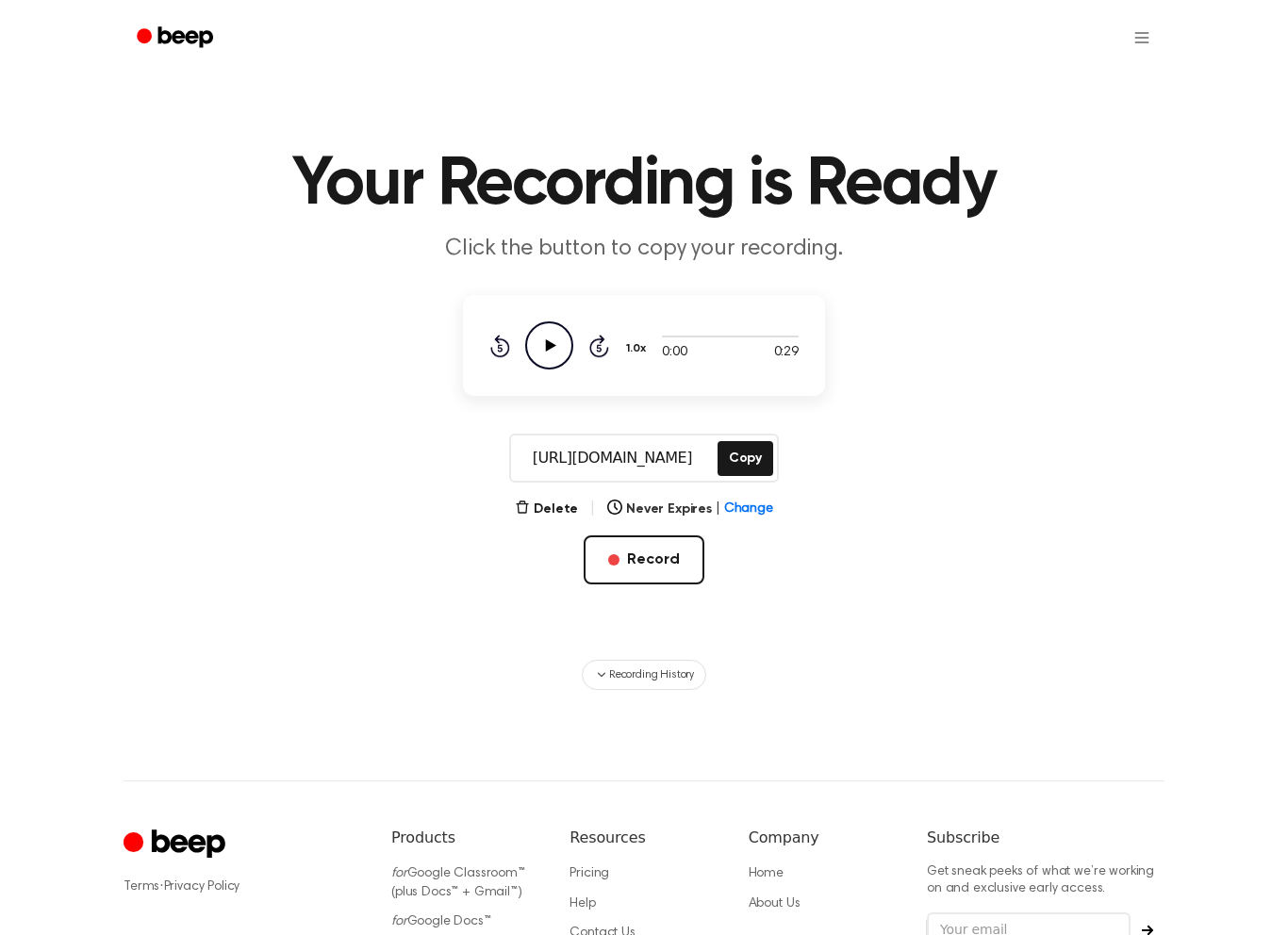
click at [680, 552] on button "Record" at bounding box center [644, 560] width 119 height 49
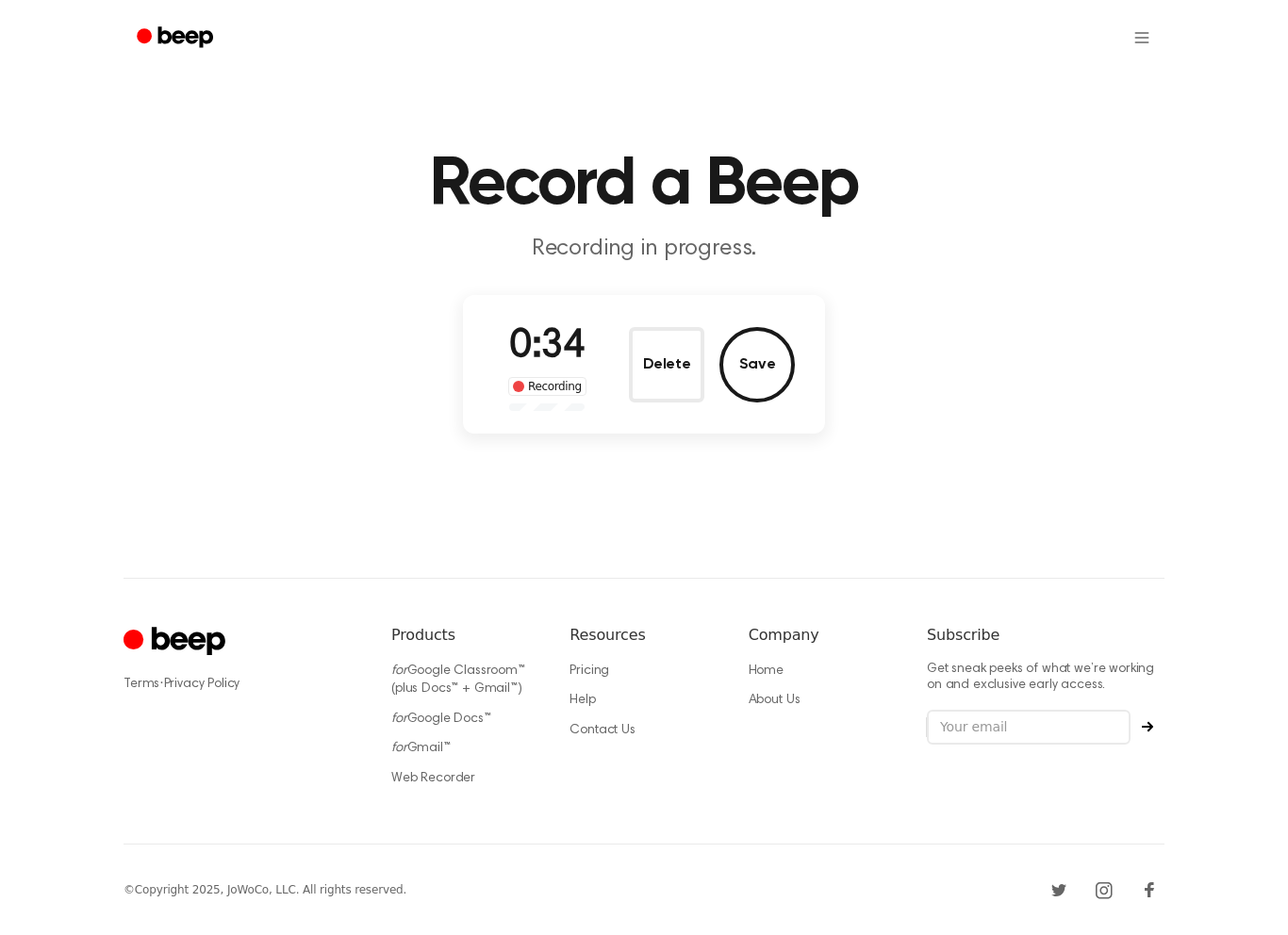
click at [751, 377] on button "Save" at bounding box center [756, 364] width 75 height 75
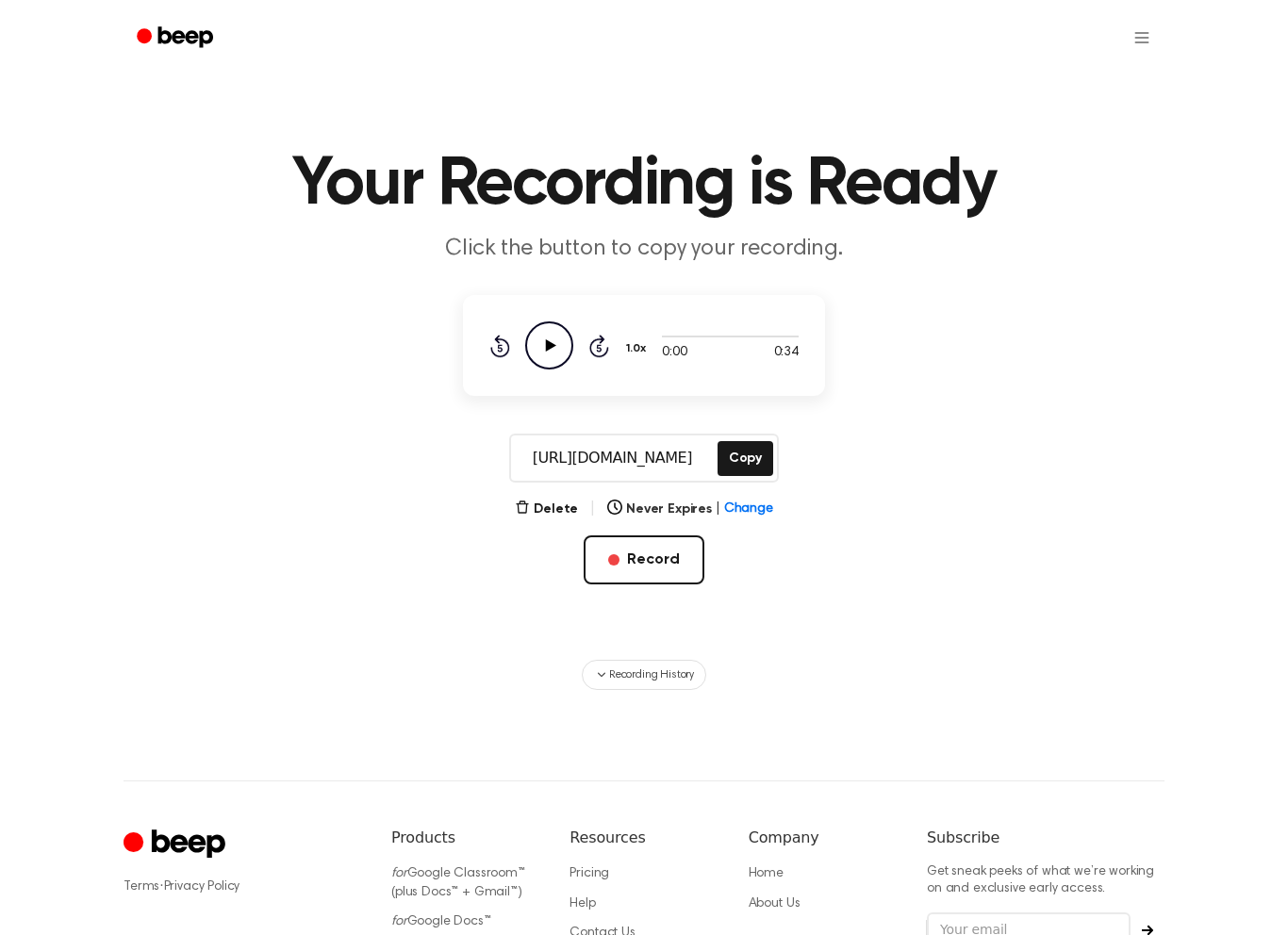
click at [678, 567] on button "Record" at bounding box center [644, 560] width 119 height 49
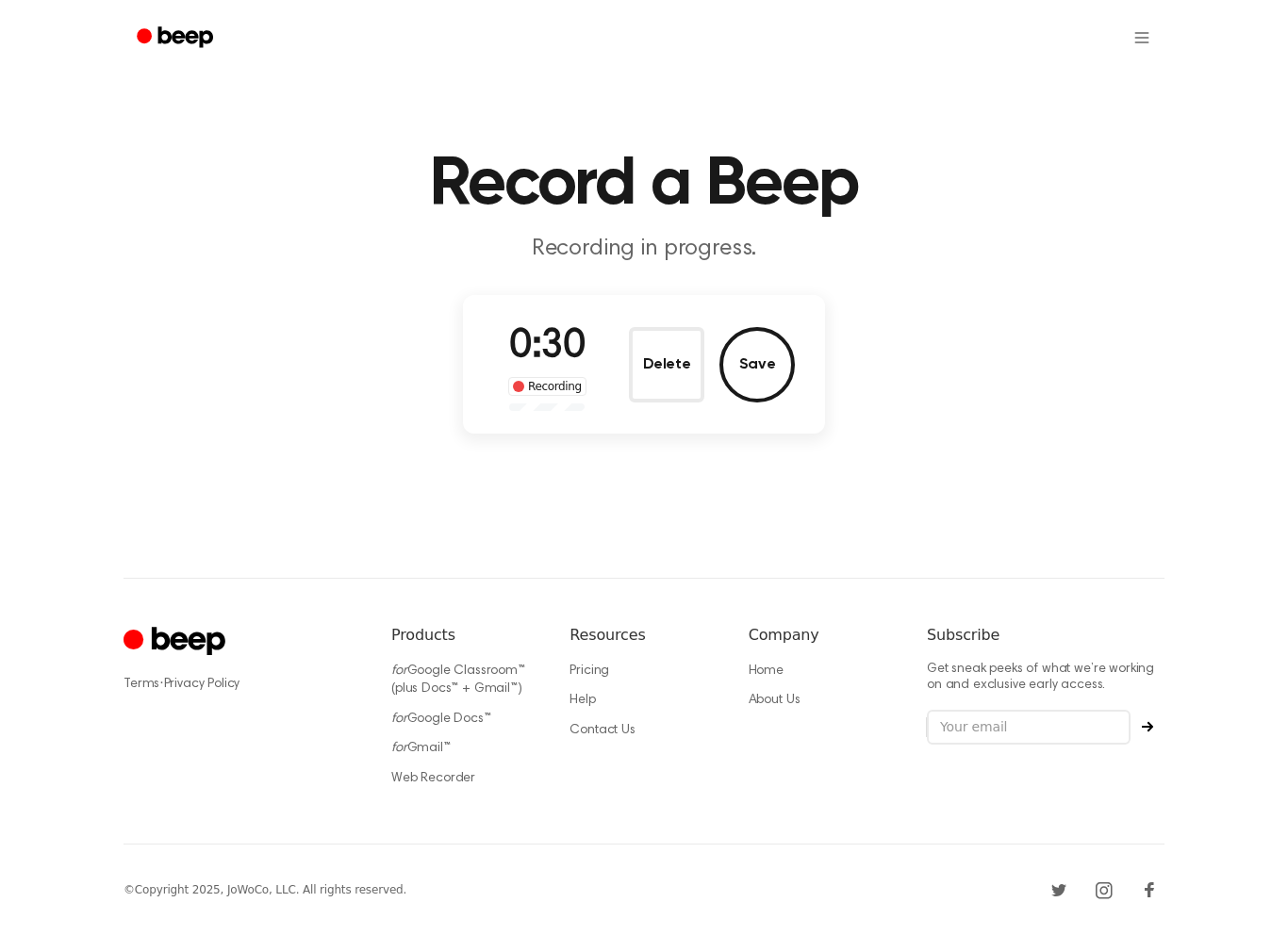
click at [750, 364] on button "Save" at bounding box center [756, 364] width 75 height 75
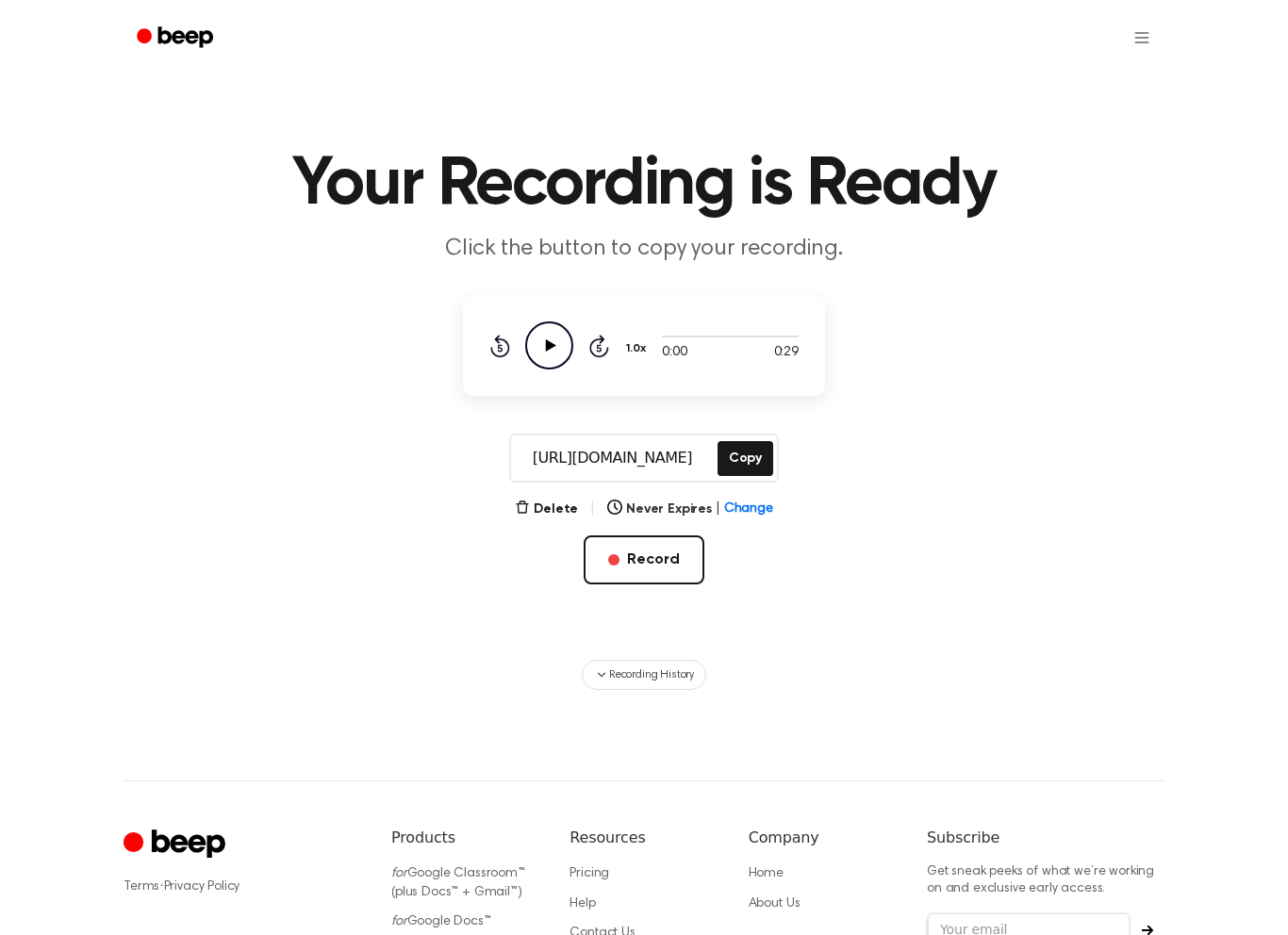
click at [669, 565] on button "Record" at bounding box center [644, 560] width 119 height 49
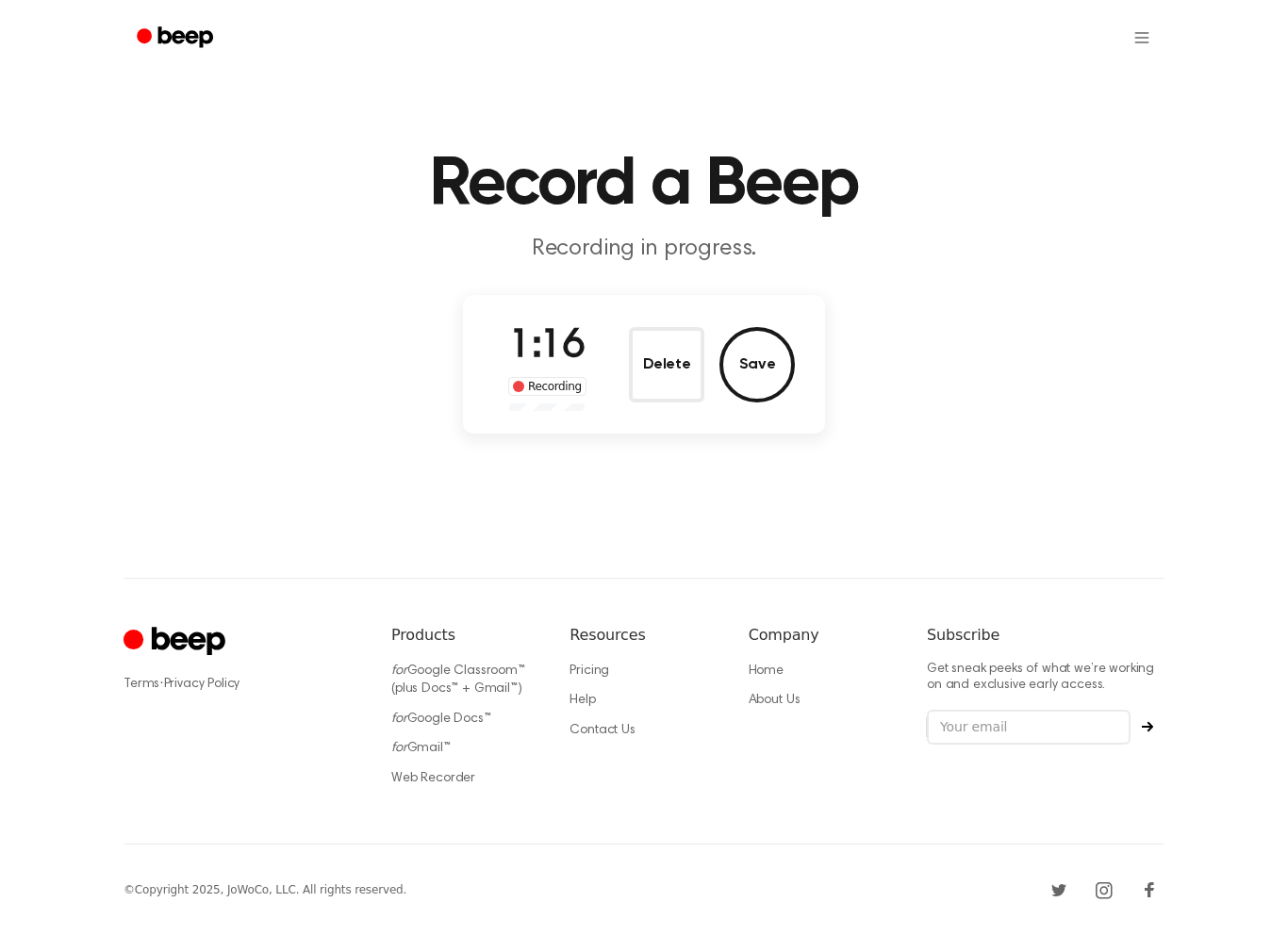
click at [747, 367] on button "Save" at bounding box center [756, 364] width 75 height 75
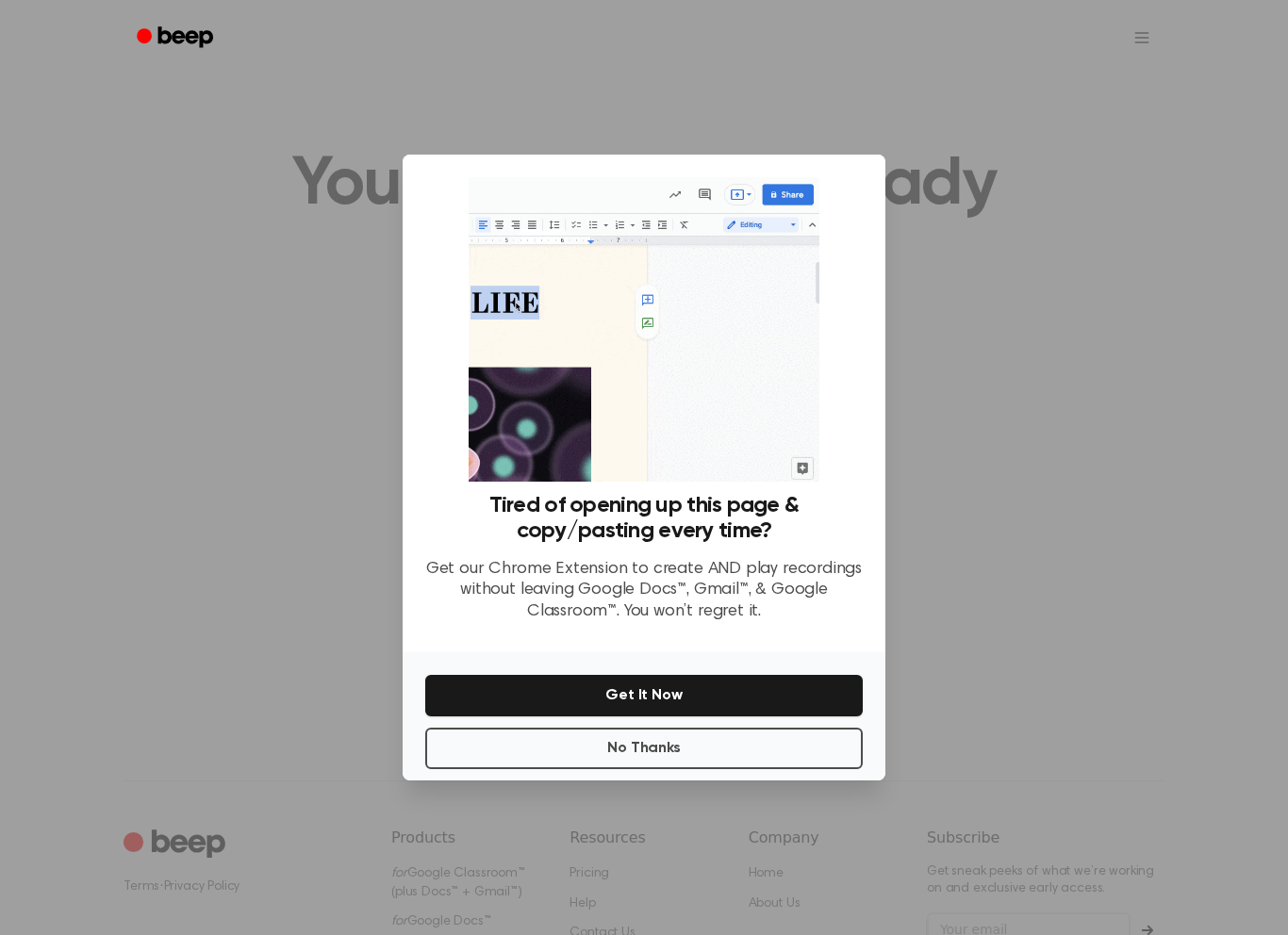
click at [686, 754] on button "No Thanks" at bounding box center [644, 748] width 438 height 41
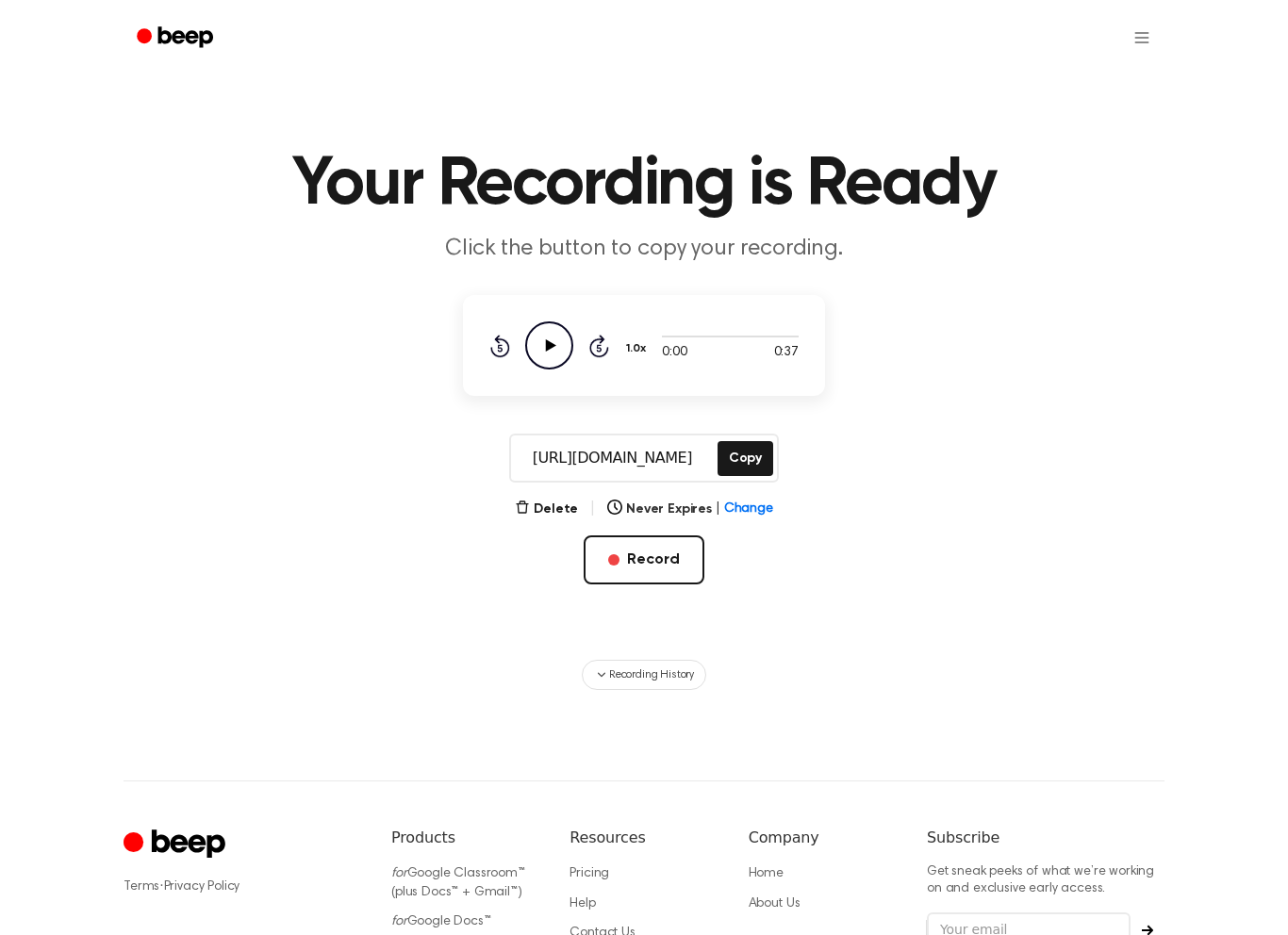
click at [670, 563] on button "Record" at bounding box center [644, 560] width 119 height 49
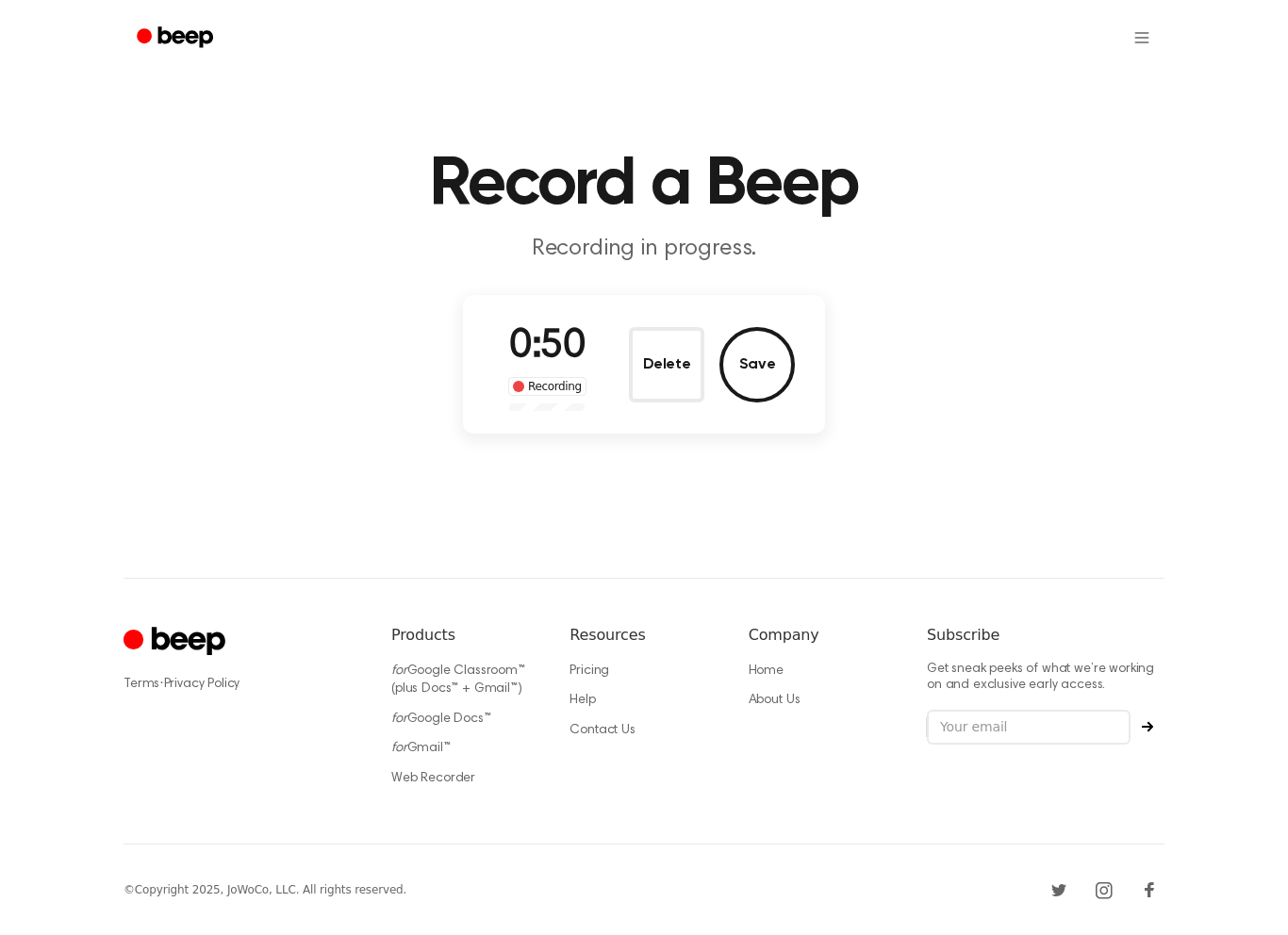
click at [672, 360] on button "Delete" at bounding box center [666, 364] width 75 height 75
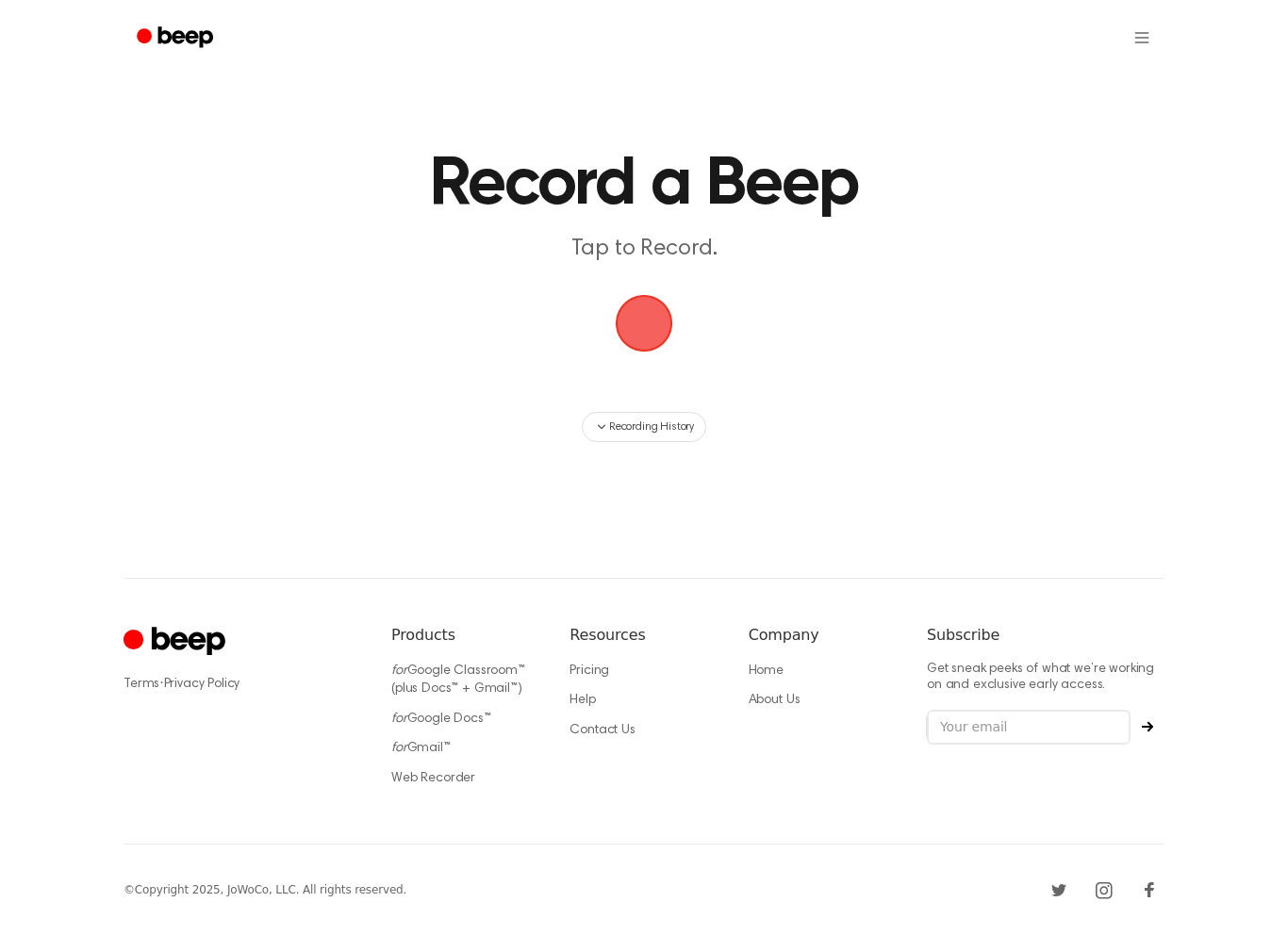
click at [654, 334] on span "button" at bounding box center [644, 323] width 53 height 53
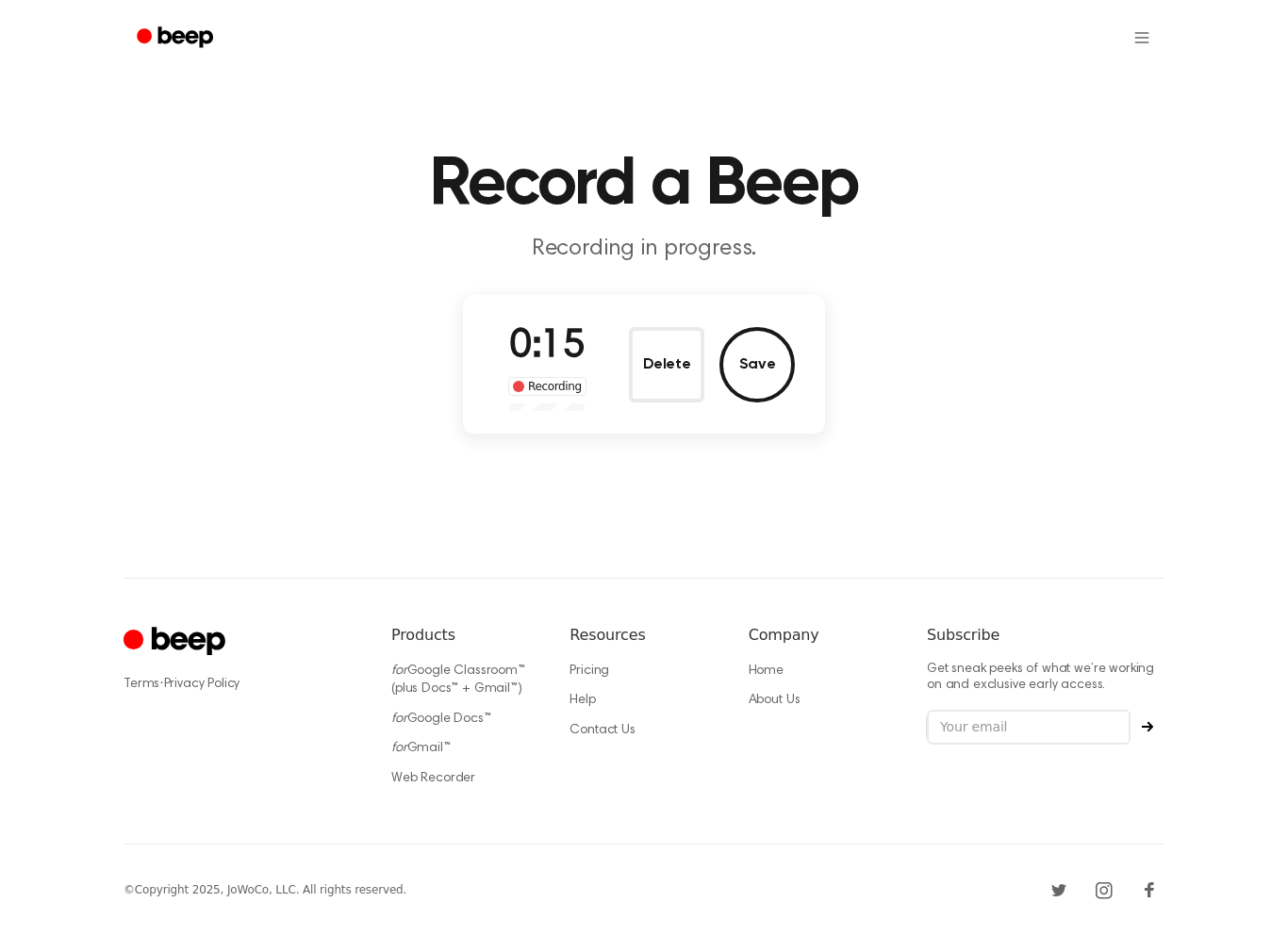
click at [750, 369] on button "Save" at bounding box center [756, 364] width 75 height 75
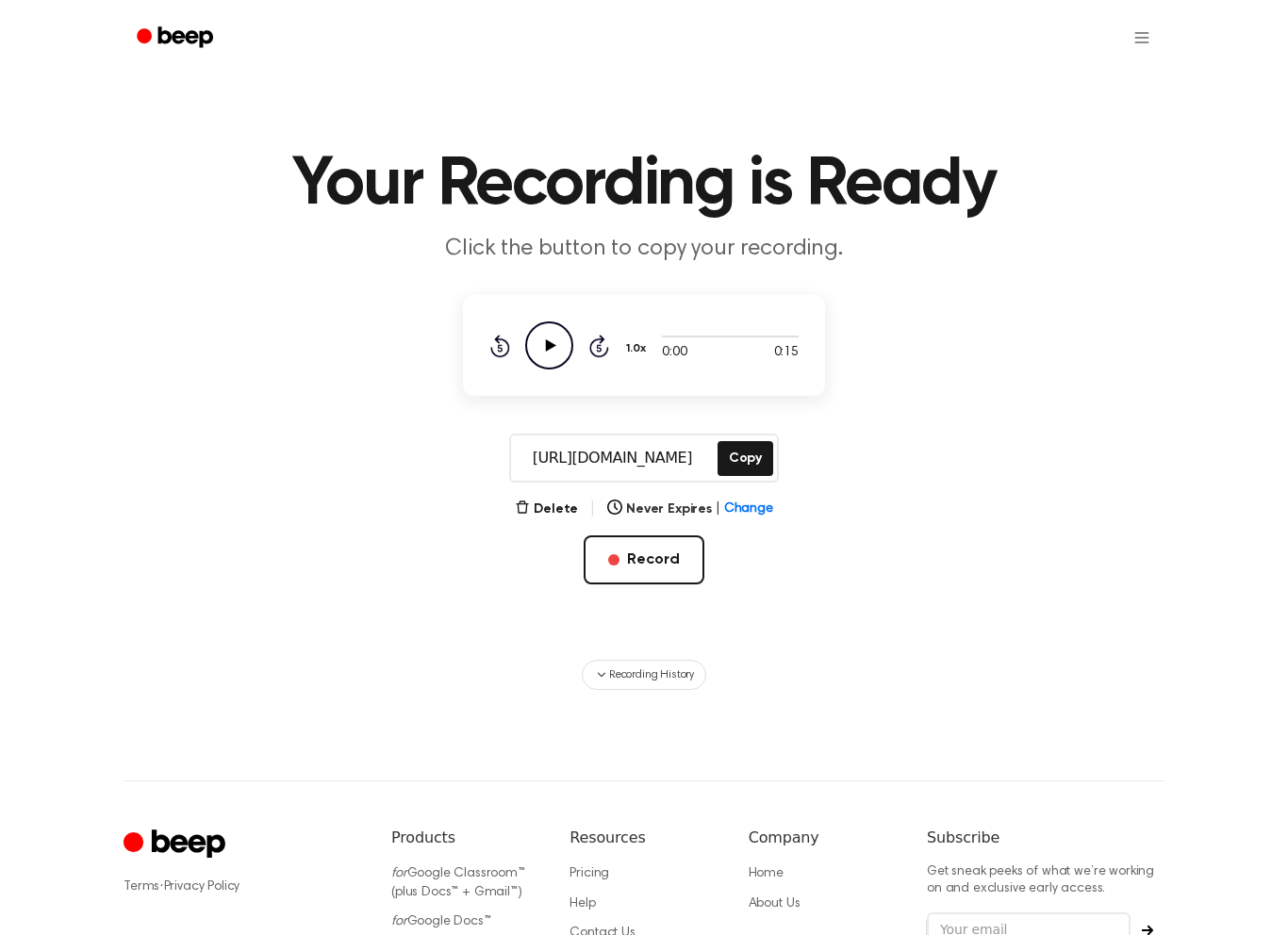
click at [633, 567] on button "Record" at bounding box center [644, 560] width 119 height 49
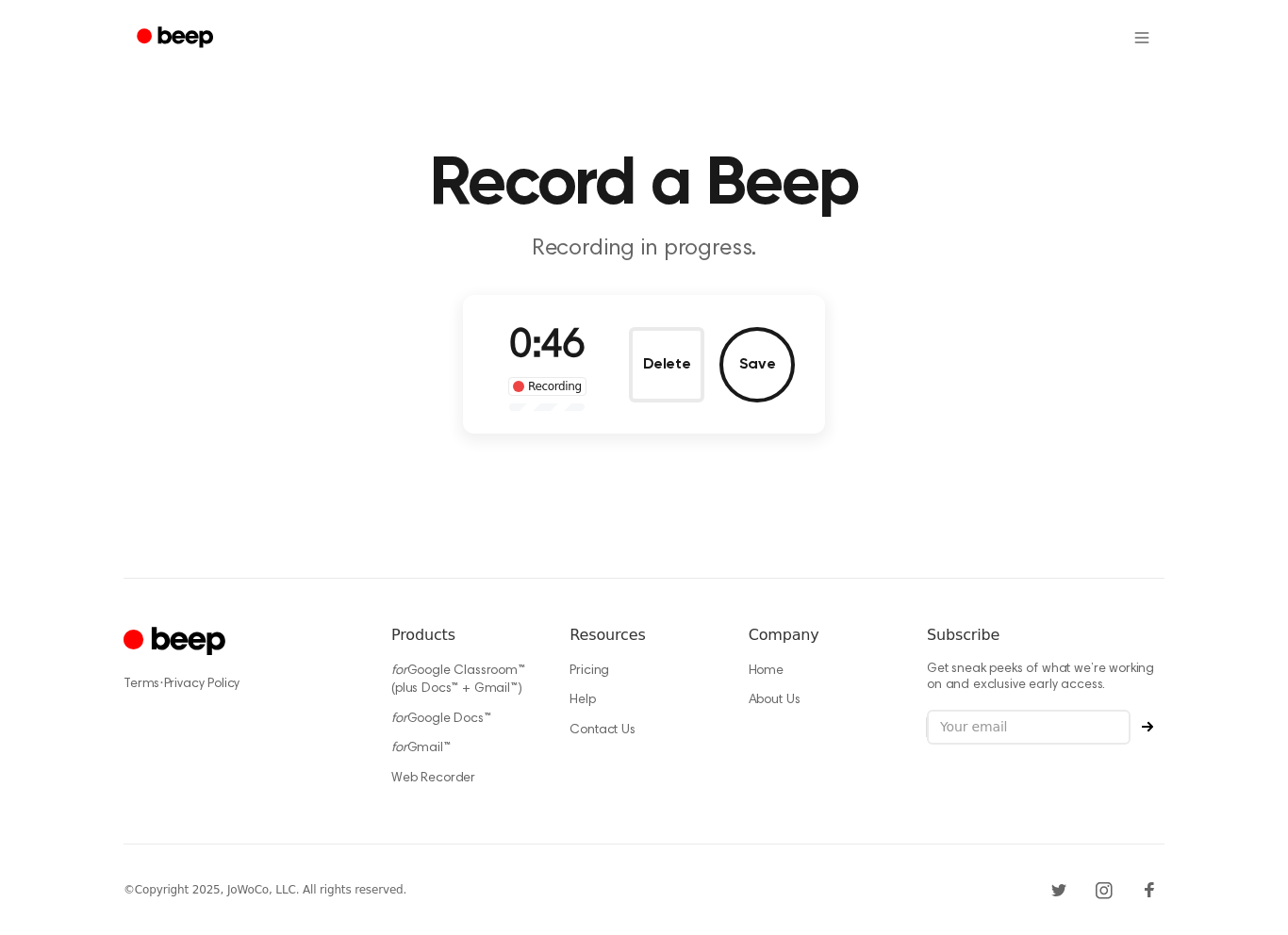
click at [770, 369] on button "Save" at bounding box center [756, 364] width 75 height 75
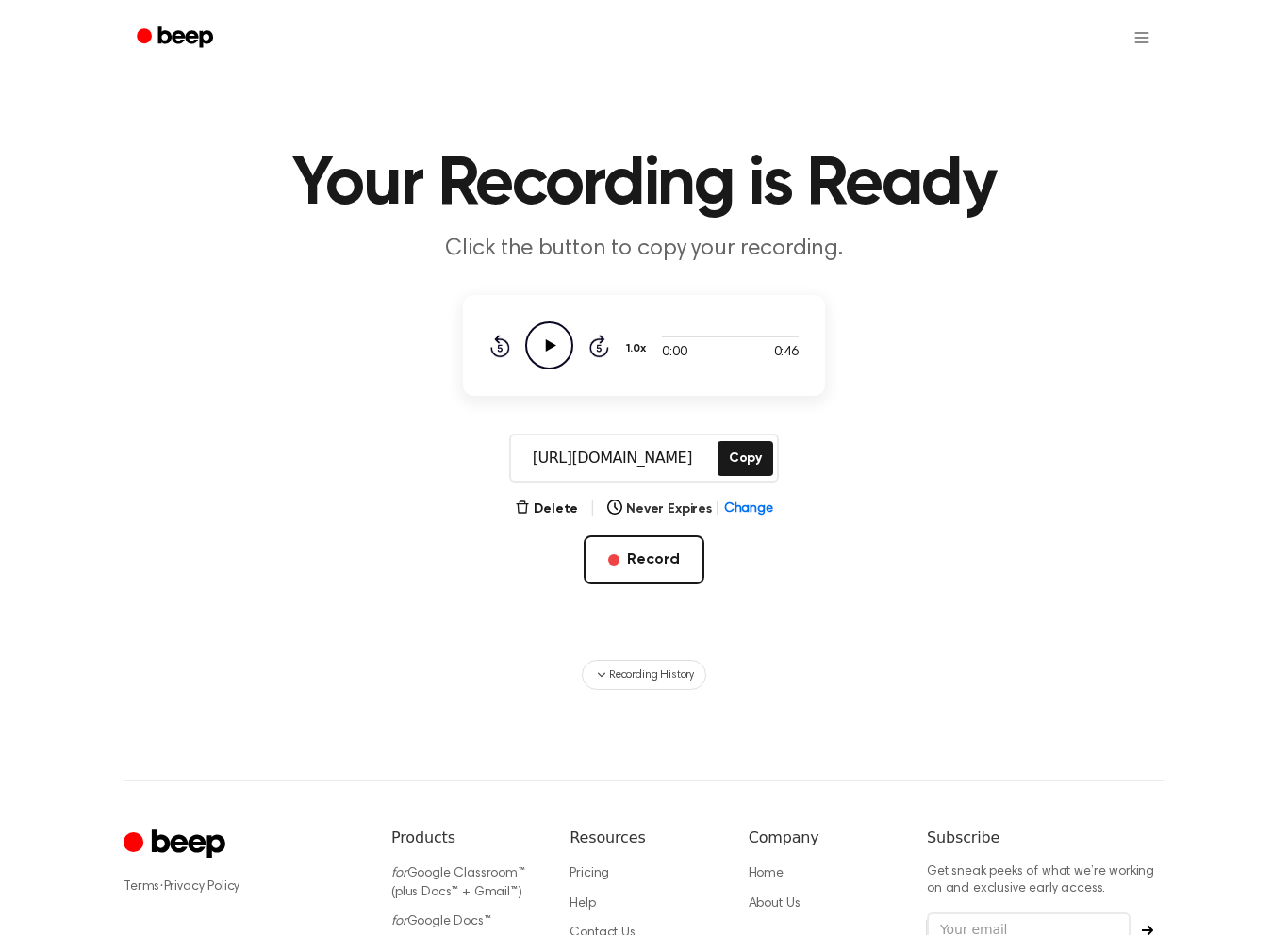
click at [674, 556] on button "Record" at bounding box center [644, 560] width 119 height 49
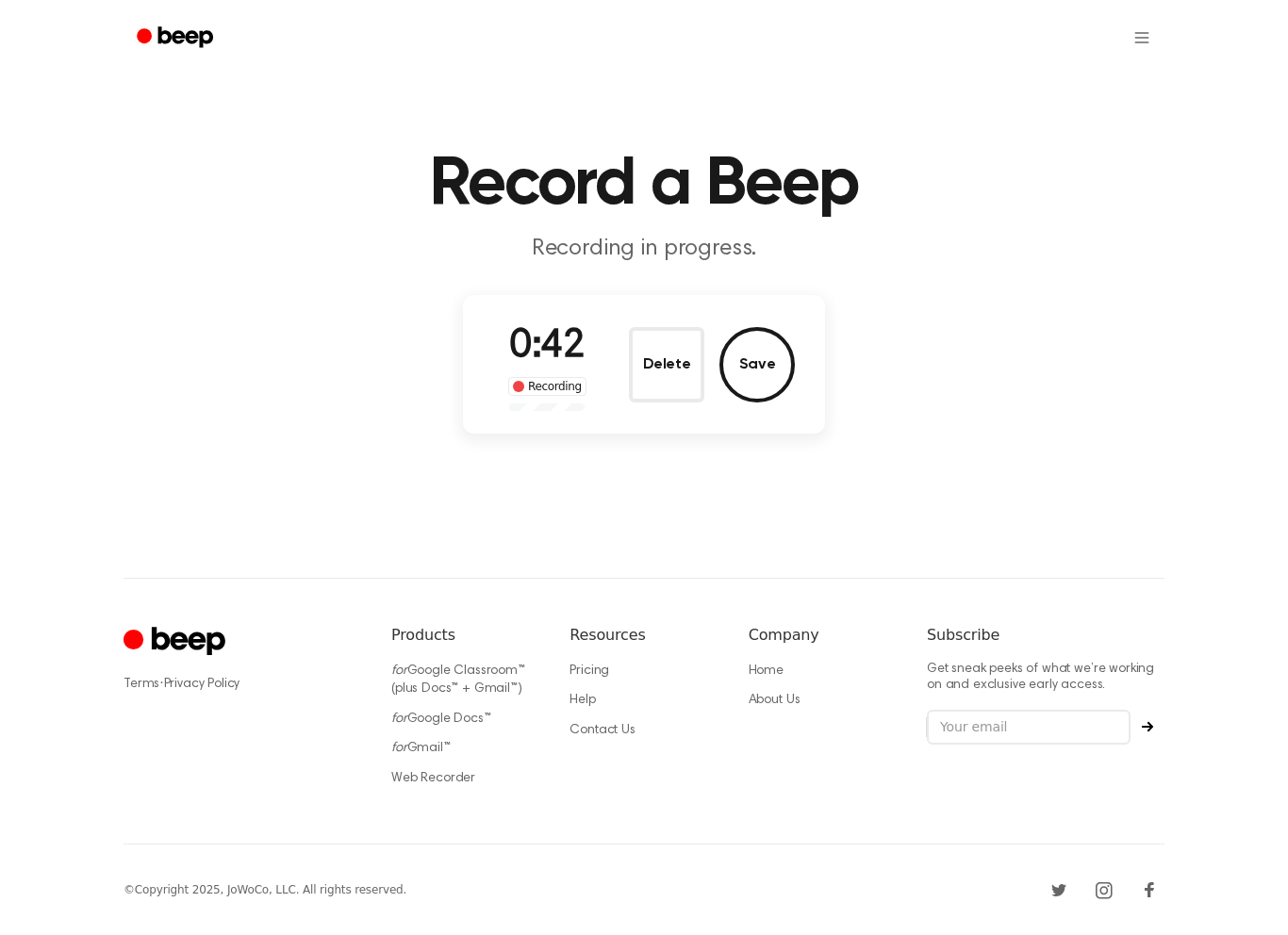
click at [749, 365] on button "Save" at bounding box center [756, 364] width 75 height 75
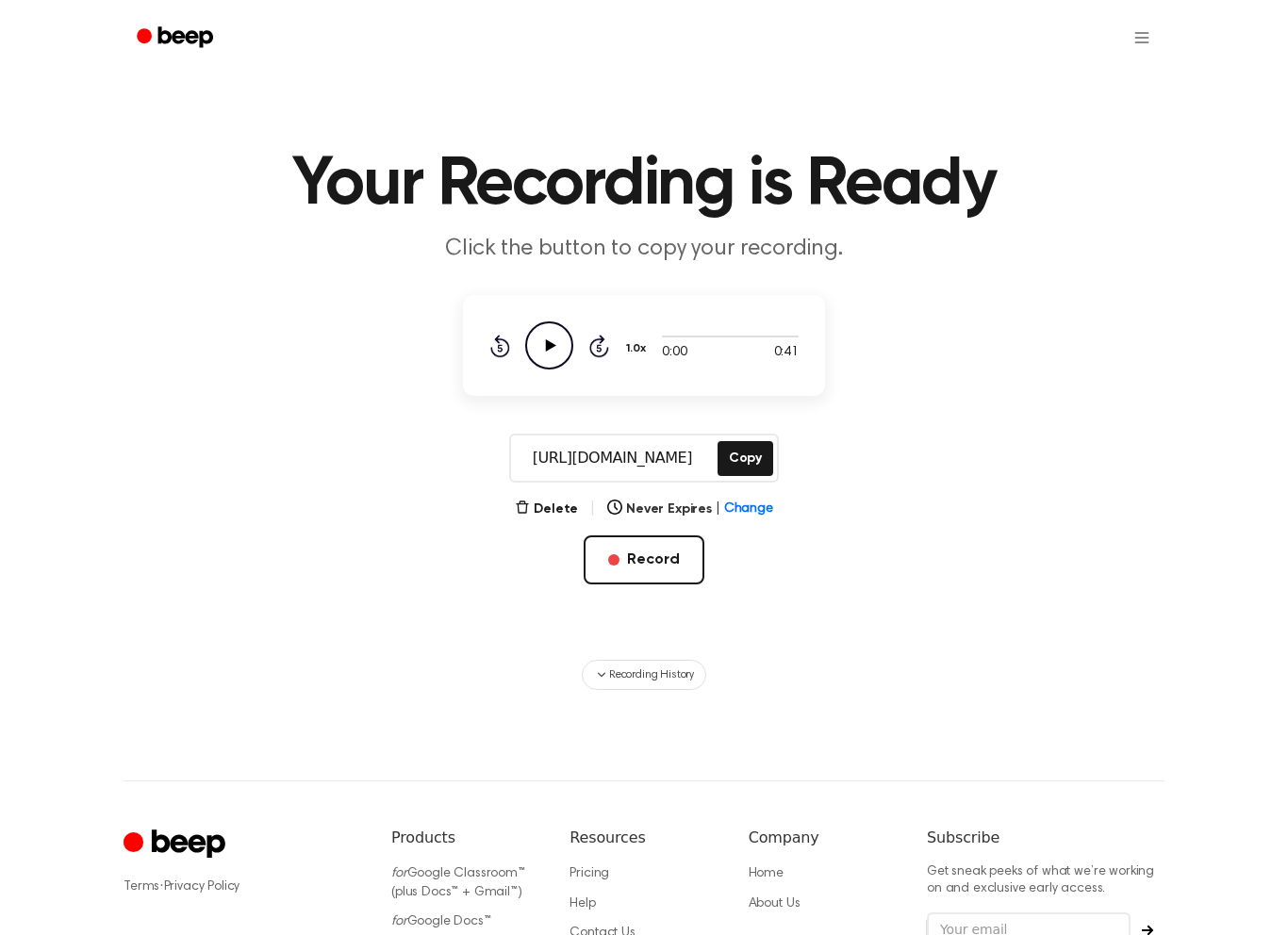
click at [685, 568] on button "Record" at bounding box center [644, 560] width 119 height 49
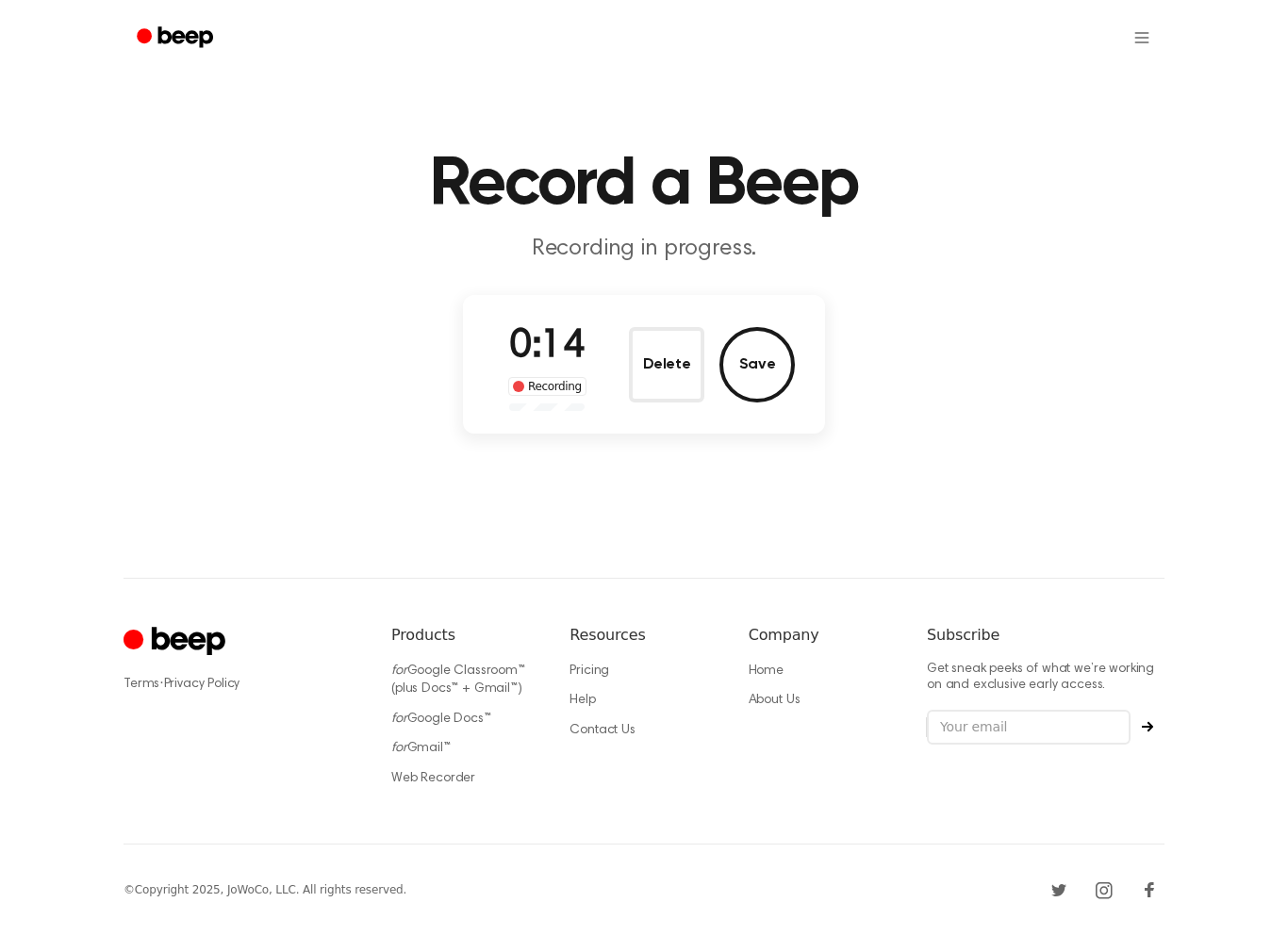
click at [755, 359] on button "Save" at bounding box center [756, 364] width 75 height 75
